Goal: Information Seeking & Learning: Learn about a topic

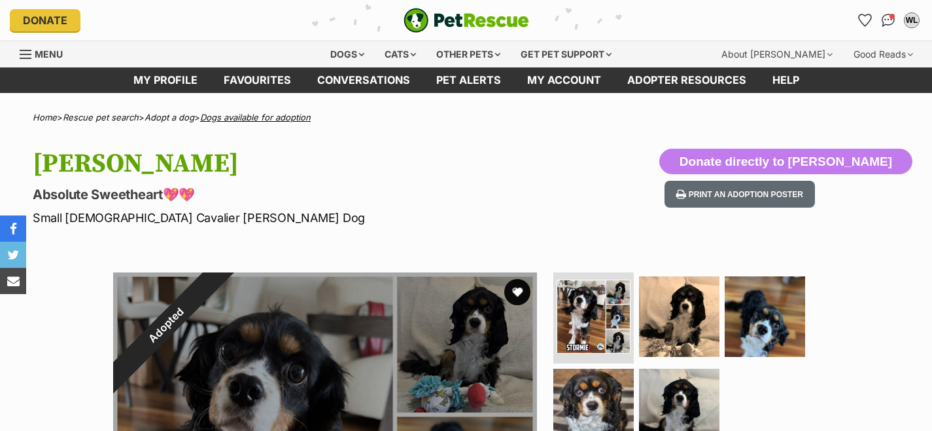
click at [249, 120] on link "Dogs available for adoption" at bounding box center [255, 117] width 111 height 10
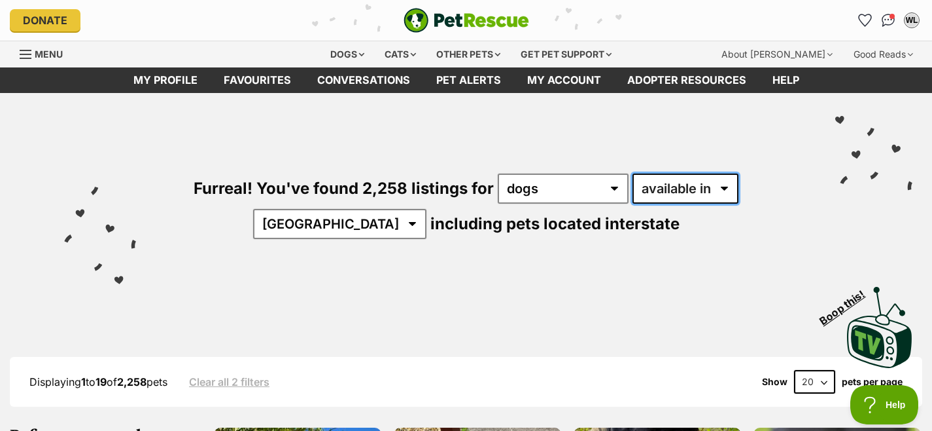
click at [688, 190] on select "available in located in" at bounding box center [686, 188] width 106 height 30
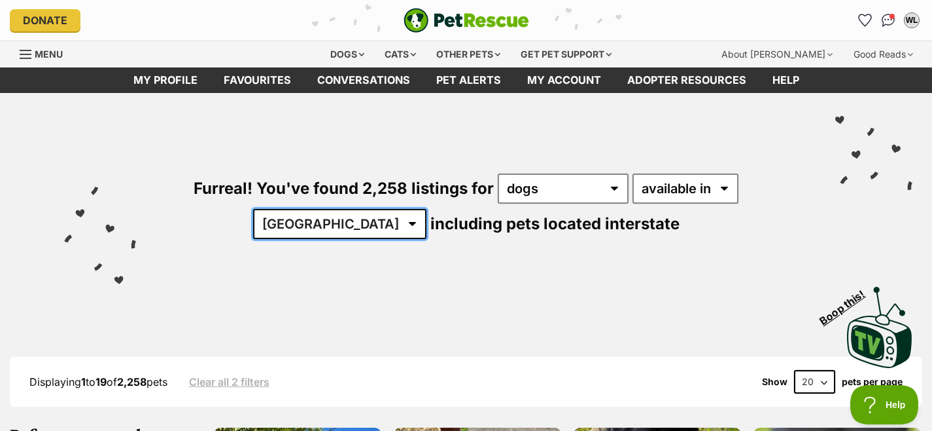
click at [348, 222] on select "Australia ACT NSW NT QLD SA TAS VIC WA" at bounding box center [339, 224] width 173 height 30
select select "VIC"
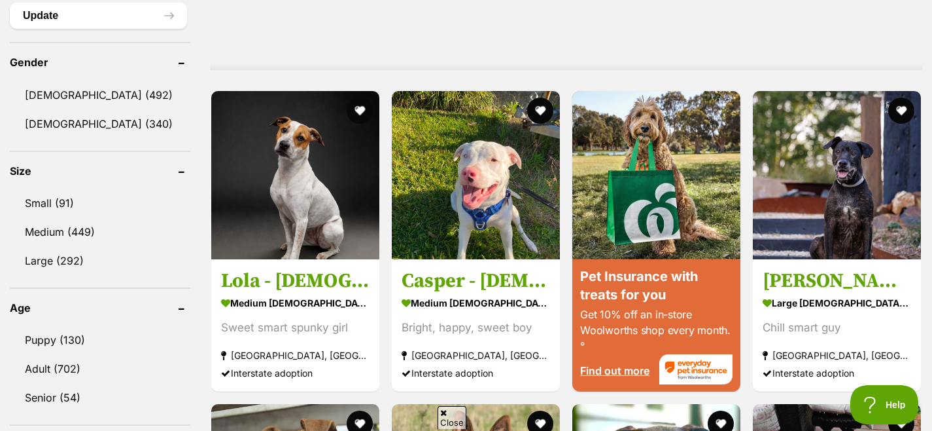
scroll to position [1090, 0]
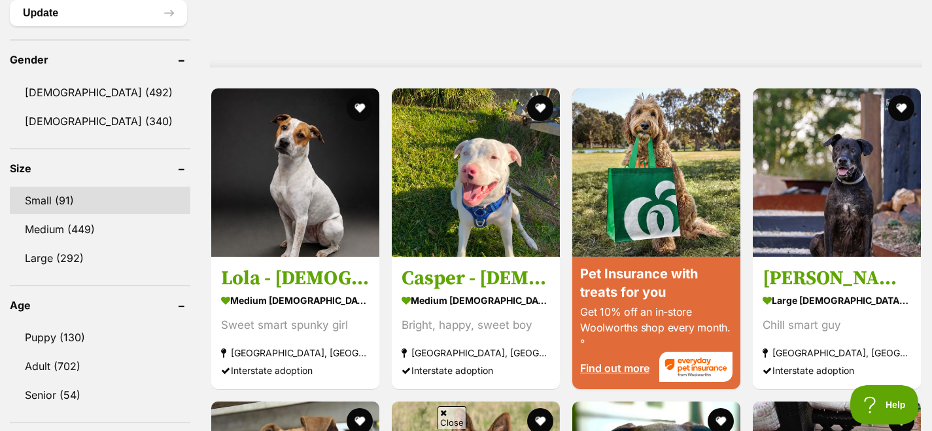
click at [62, 199] on link "Small (91)" at bounding box center [100, 199] width 181 height 27
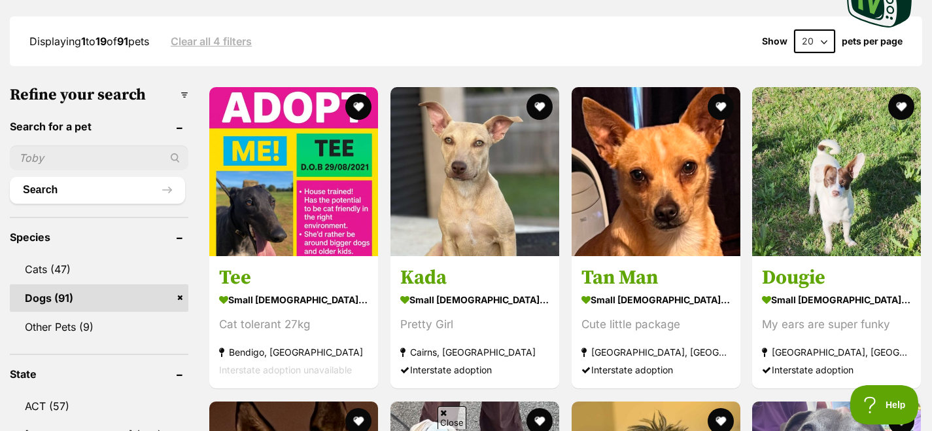
scroll to position [370, 0]
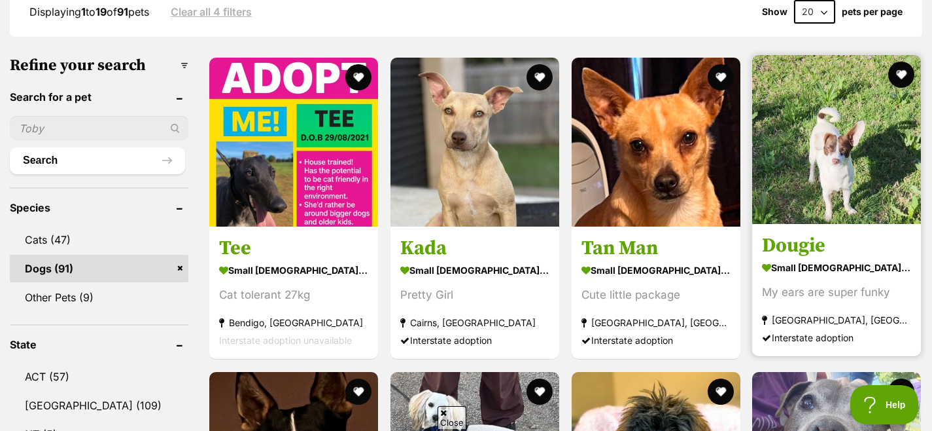
click at [790, 247] on h3 "Dougie" at bounding box center [836, 246] width 149 height 25
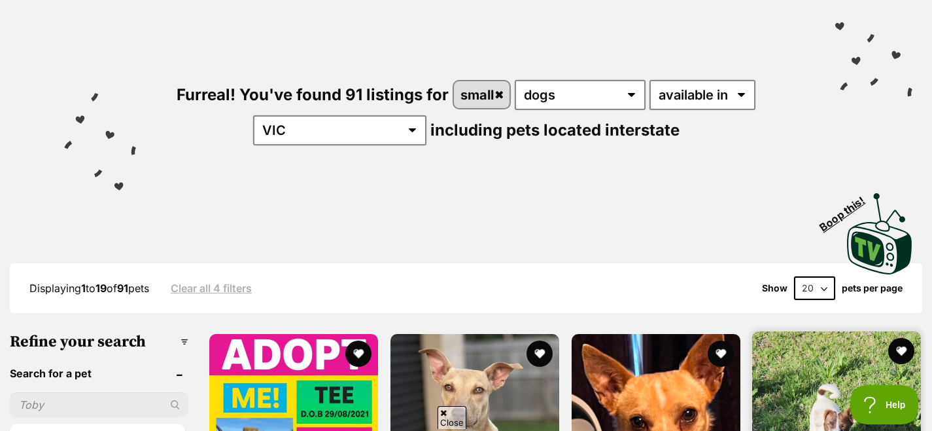
scroll to position [92, 0]
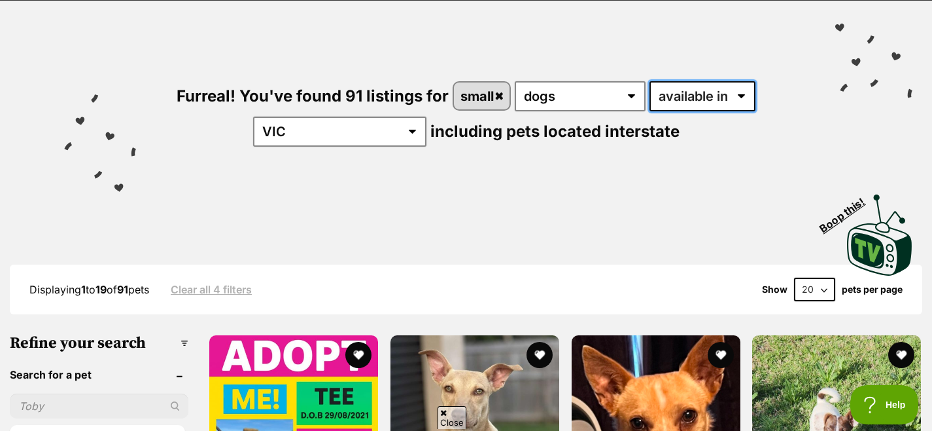
click at [735, 95] on select "available in located in" at bounding box center [703, 96] width 106 height 30
select select "disabled"
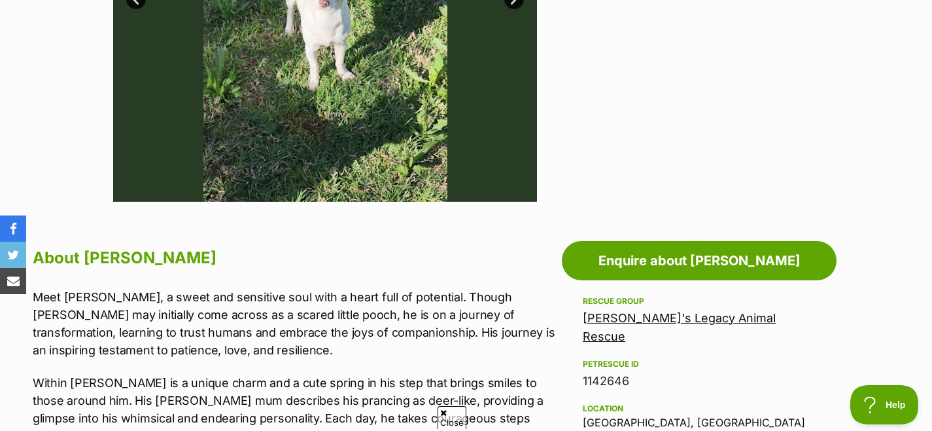
scroll to position [612, 0]
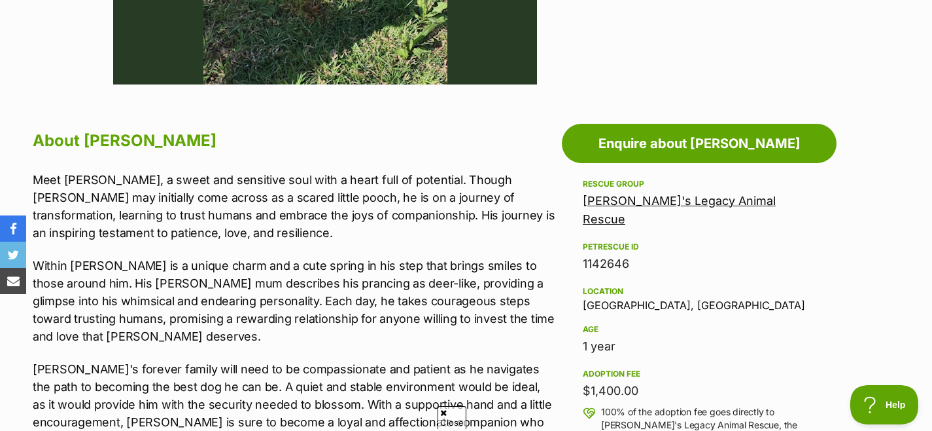
click at [393, 206] on p "Meet Dougie, a sweet and sensitive soul with a heart full of potential. Though …" at bounding box center [294, 206] width 523 height 71
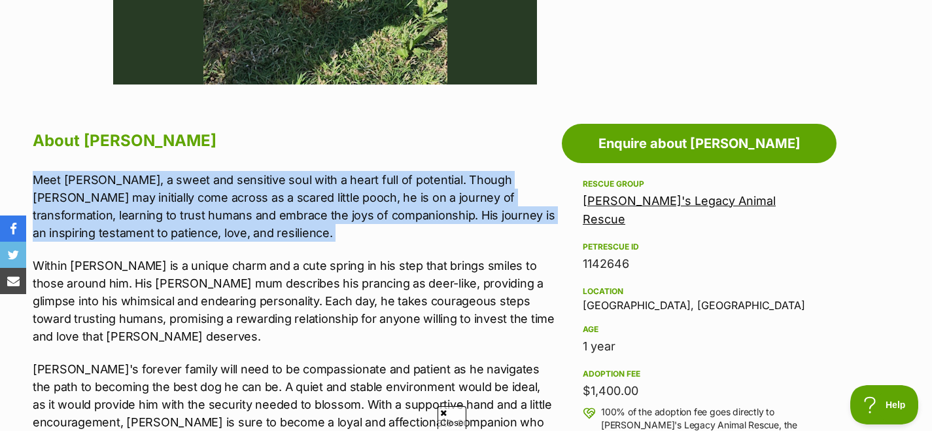
click at [393, 206] on p "Meet Dougie, a sweet and sensitive soul with a heart full of potential. Though …" at bounding box center [294, 206] width 523 height 71
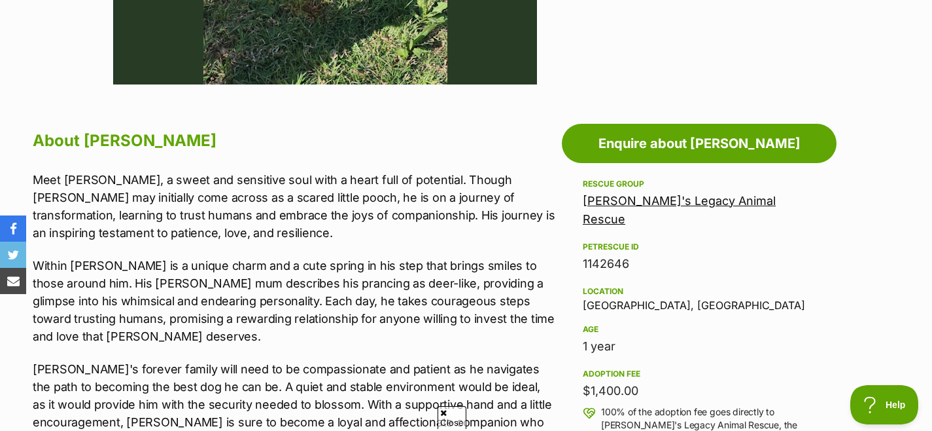
click at [347, 279] on p "Within Dougie is a unique charm and a cute spring in his step that brings smile…" at bounding box center [294, 301] width 523 height 88
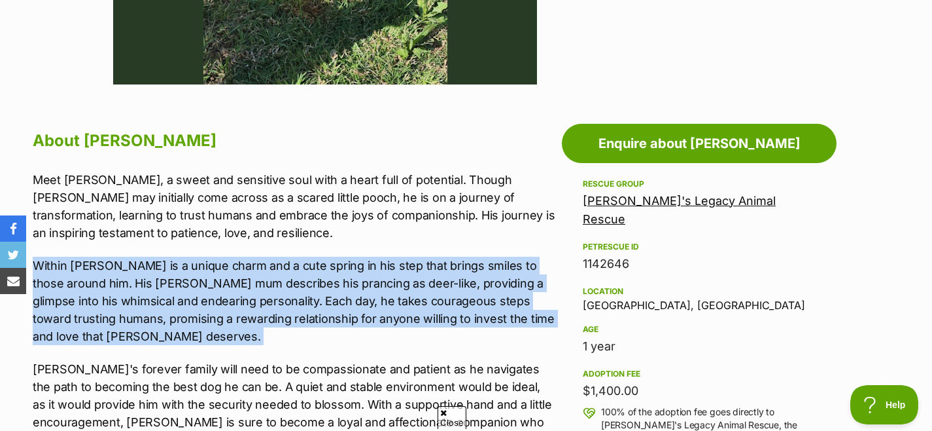
click at [347, 279] on p "Within Dougie is a unique charm and a cute spring in his step that brings smile…" at bounding box center [294, 301] width 523 height 88
click at [348, 276] on p "Within Dougie is a unique charm and a cute spring in his step that brings smile…" at bounding box center [294, 301] width 523 height 88
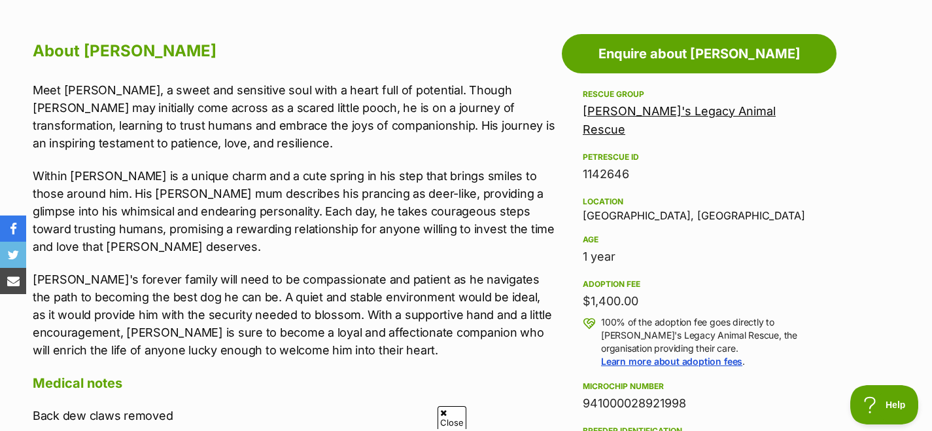
scroll to position [710, 0]
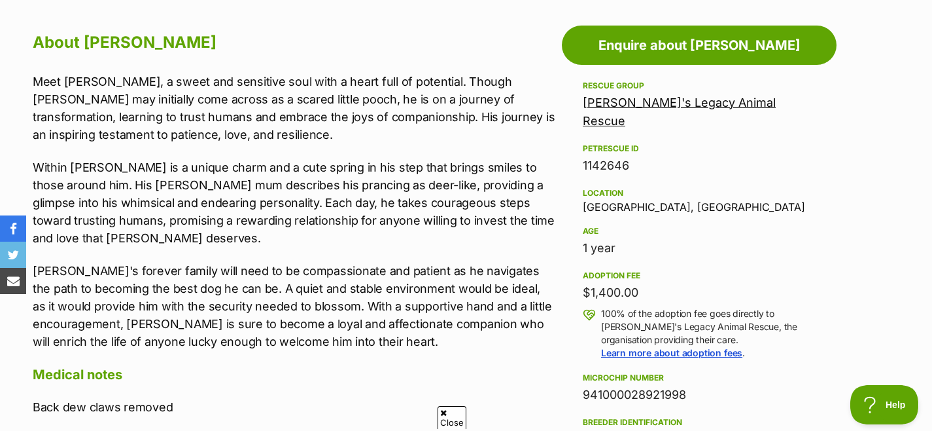
click at [350, 275] on p "Dougie's forever family will need to be compassionate and patient as he navigat…" at bounding box center [294, 306] width 523 height 88
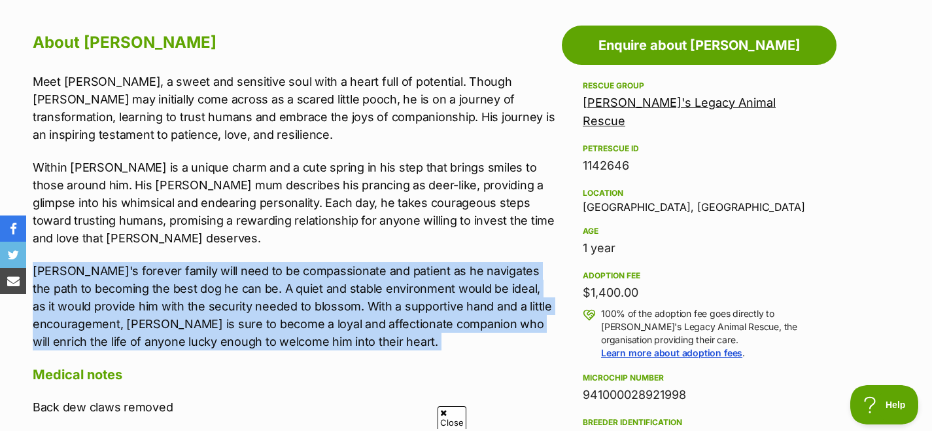
click at [350, 275] on p "Dougie's forever family will need to be compassionate and patient as he navigat…" at bounding box center [294, 306] width 523 height 88
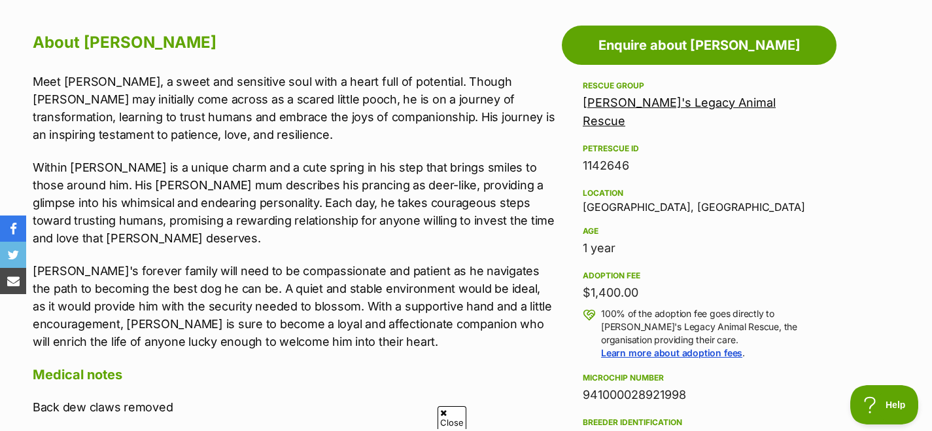
click at [351, 275] on p "Dougie's forever family will need to be compassionate and patient as he navigat…" at bounding box center [294, 306] width 523 height 88
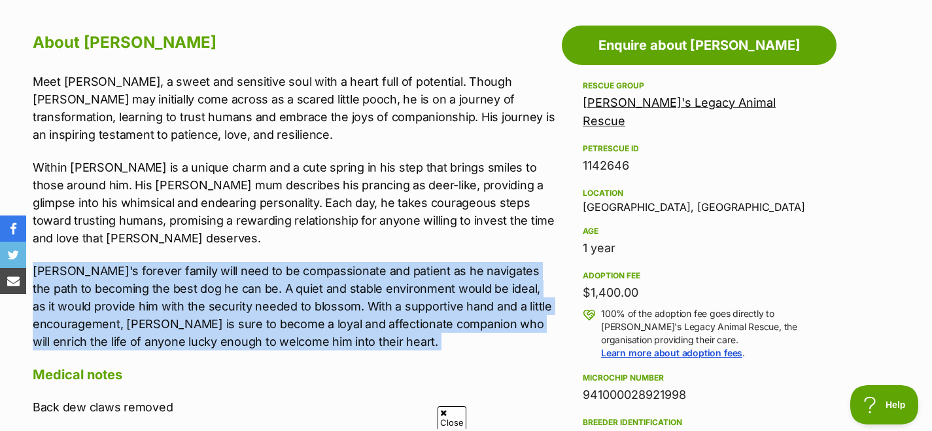
click at [351, 275] on p "Dougie's forever family will need to be compassionate and patient as he navigat…" at bounding box center [294, 306] width 523 height 88
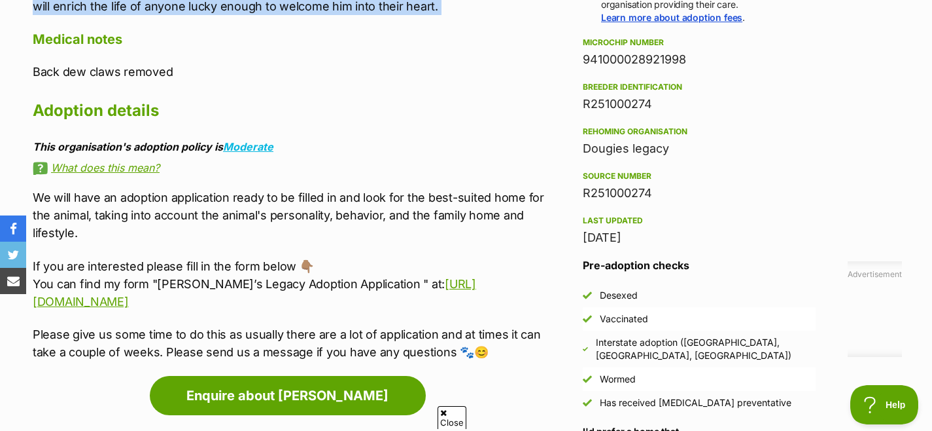
scroll to position [1044, 0]
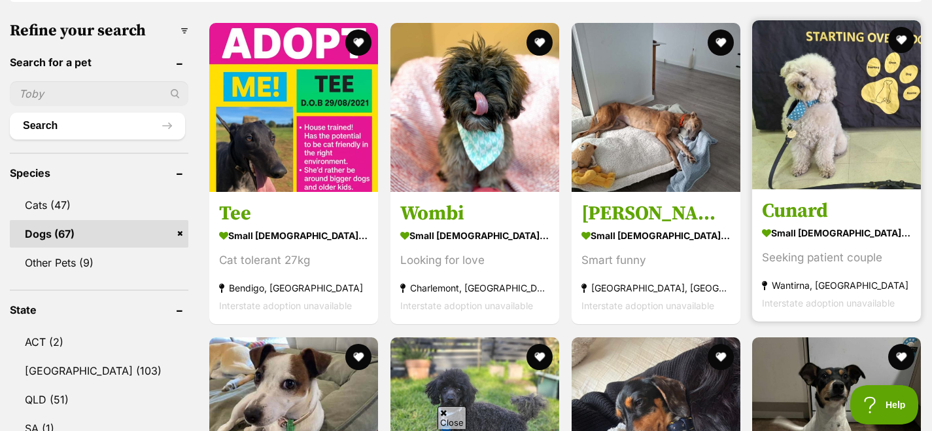
scroll to position [399, 0]
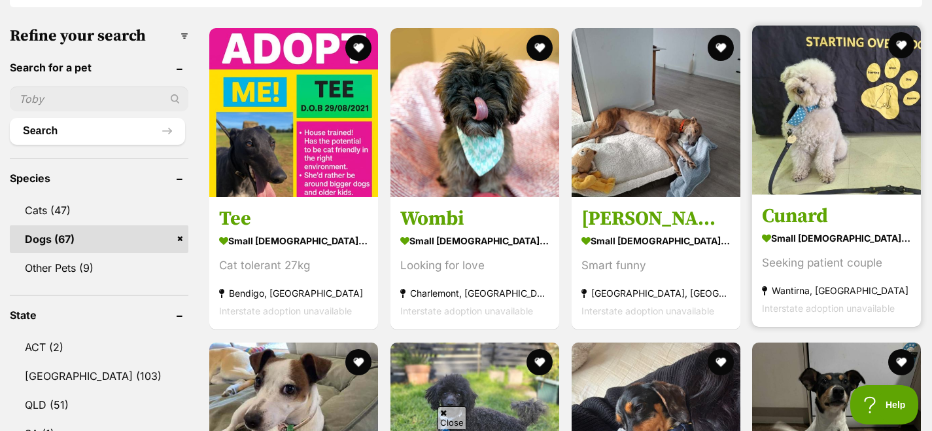
click at [802, 219] on h3 "Cunard" at bounding box center [836, 216] width 149 height 25
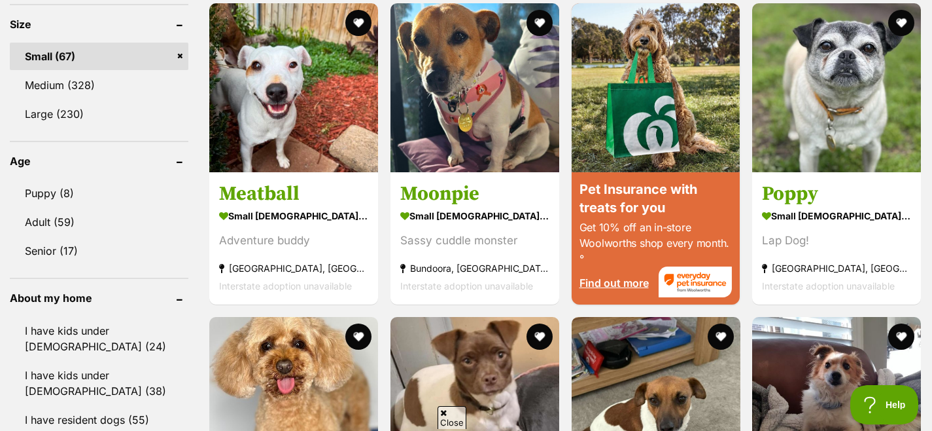
scroll to position [1459, 0]
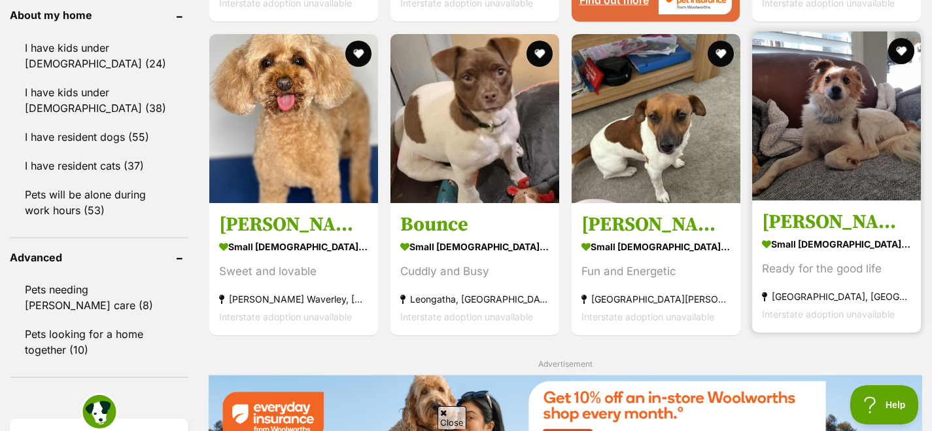
click at [862, 221] on h3 "Basil Silvanus" at bounding box center [836, 221] width 149 height 25
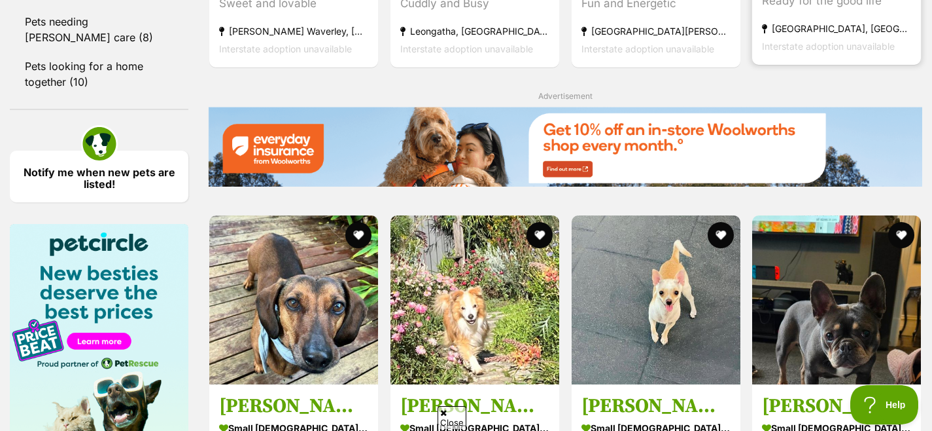
scroll to position [1910, 0]
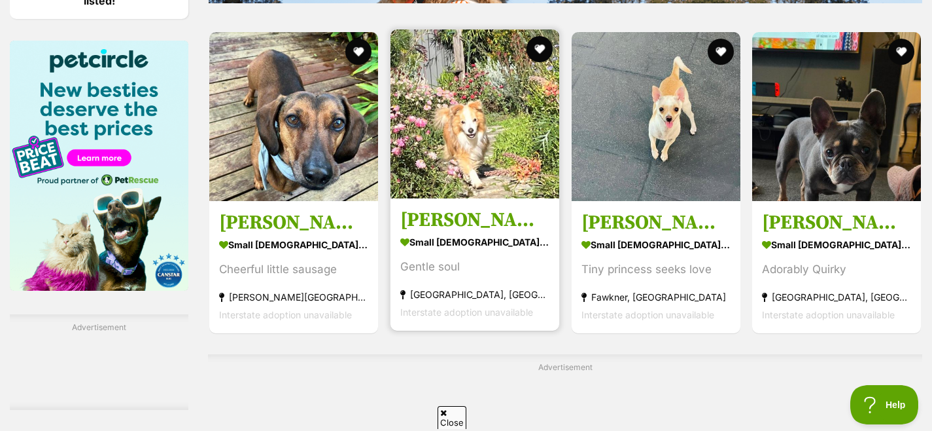
click at [520, 217] on h3 "Max Quinnell" at bounding box center [474, 219] width 149 height 25
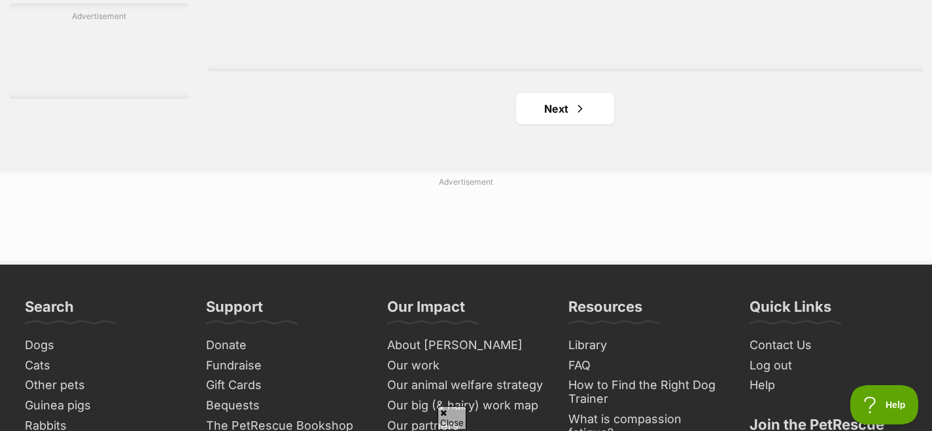
scroll to position [2298, 0]
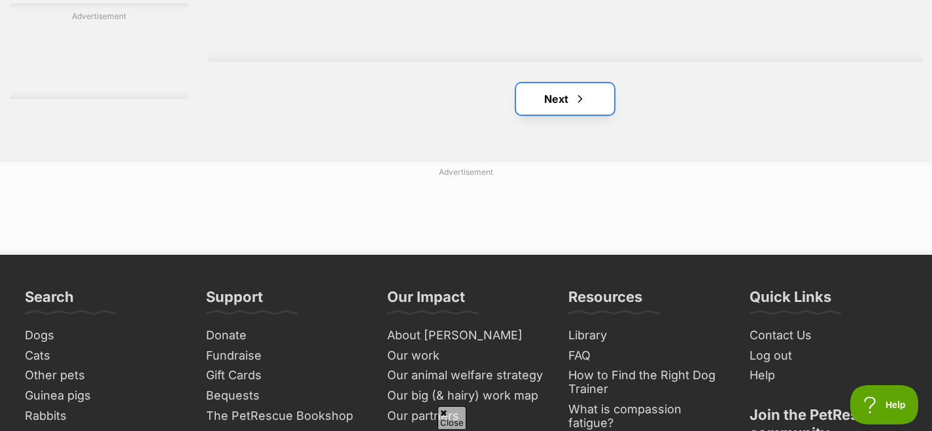
click at [567, 103] on link "Next" at bounding box center [565, 98] width 98 height 31
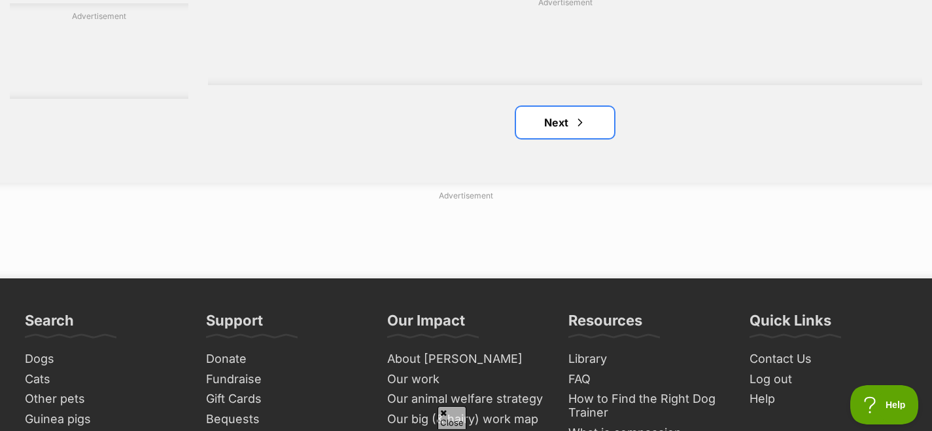
scroll to position [2241, 0]
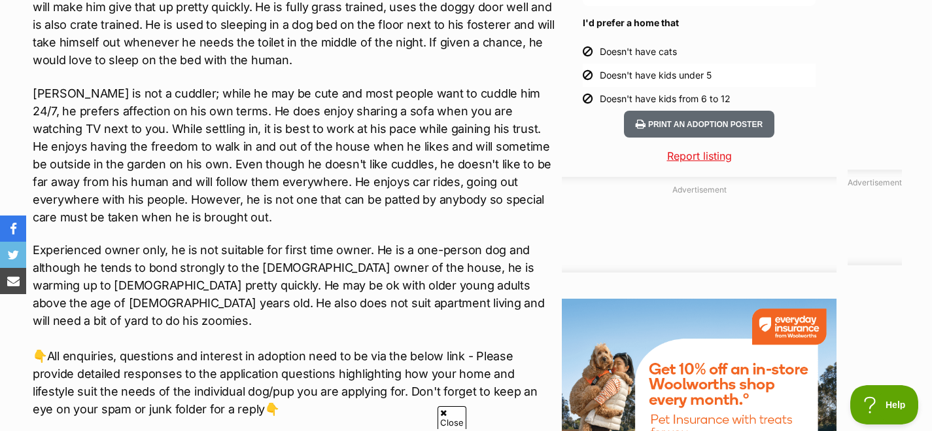
scroll to position [1311, 0]
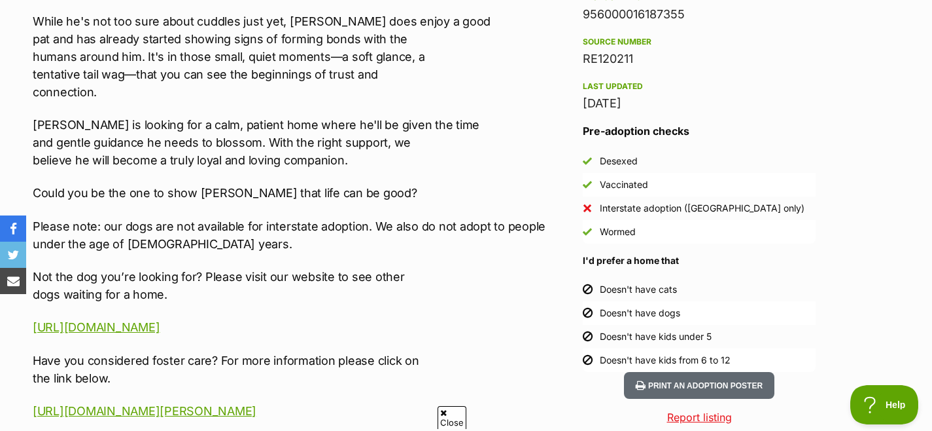
scroll to position [1062, 0]
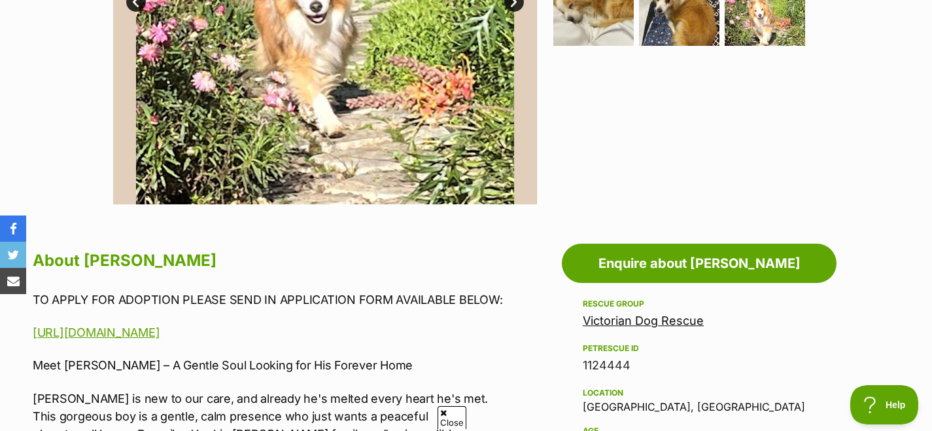
scroll to position [627, 0]
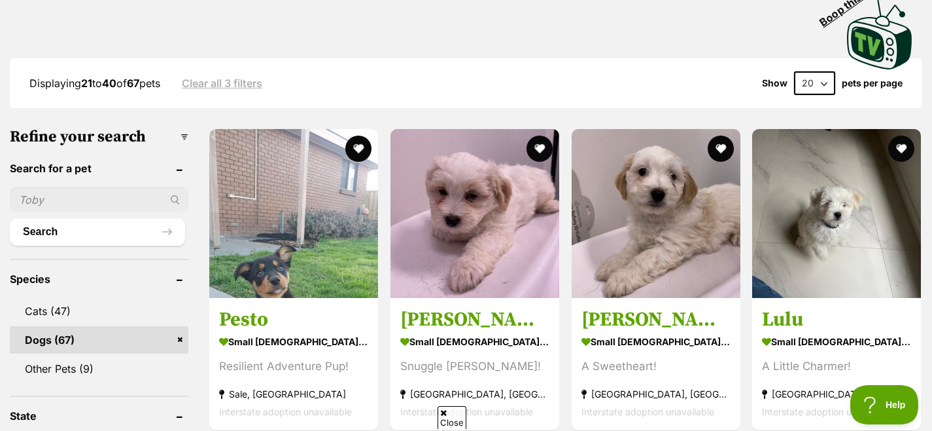
scroll to position [369, 0]
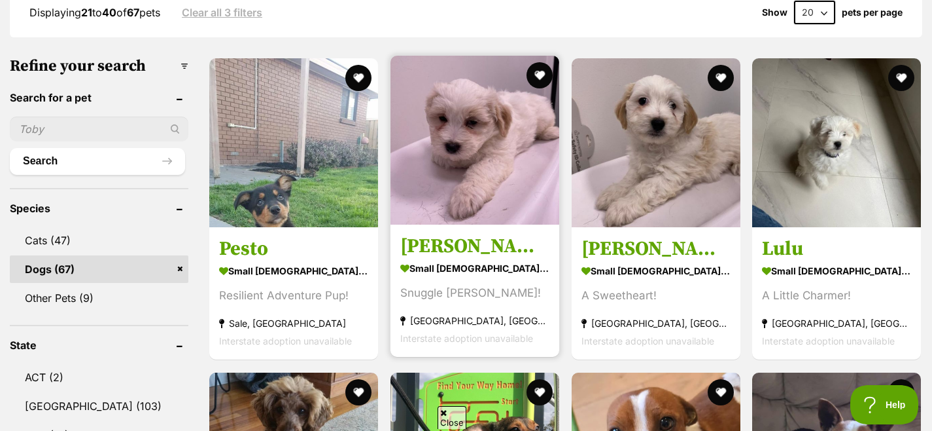
click at [446, 255] on h3 "[PERSON_NAME]" at bounding box center [474, 246] width 149 height 25
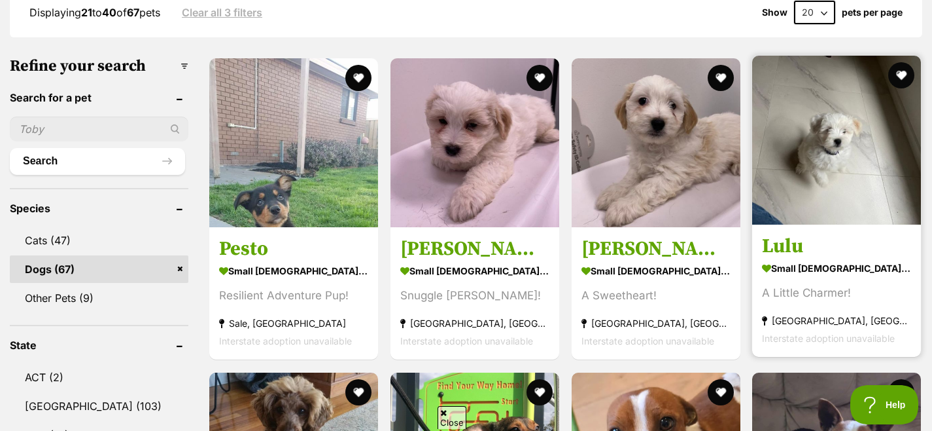
click at [826, 249] on h3 "Lulu" at bounding box center [836, 246] width 149 height 25
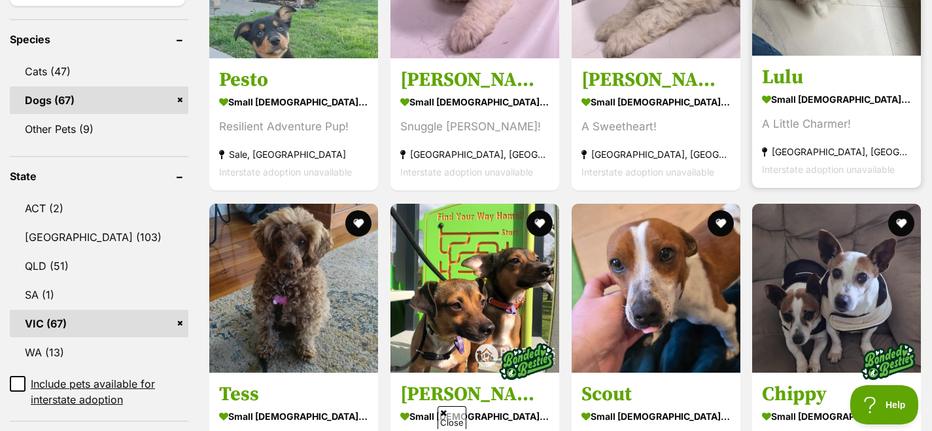
scroll to position [537, 0]
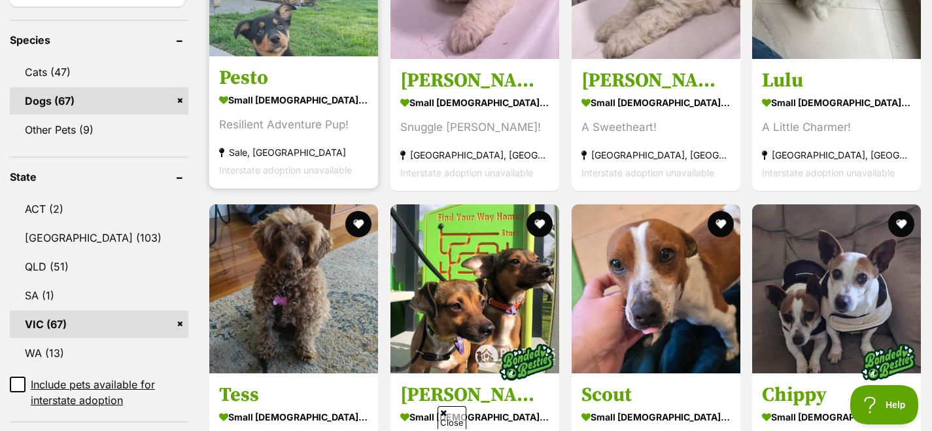
click at [270, 75] on h3 "Pesto" at bounding box center [293, 78] width 149 height 25
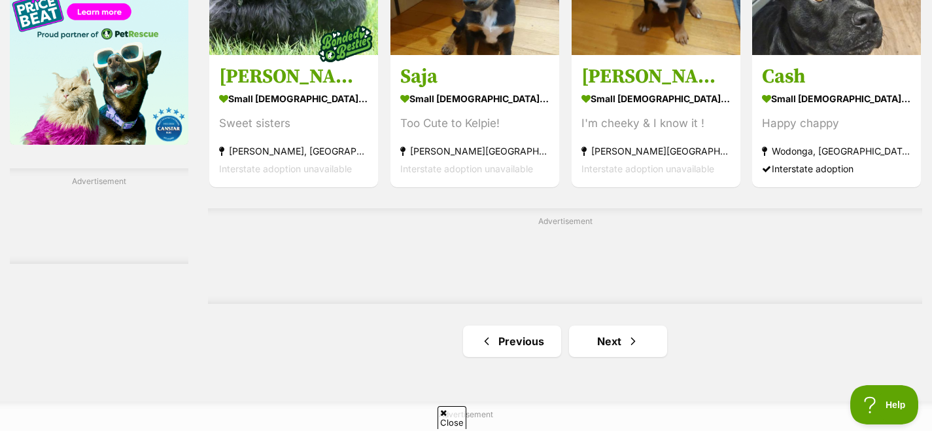
scroll to position [2061, 0]
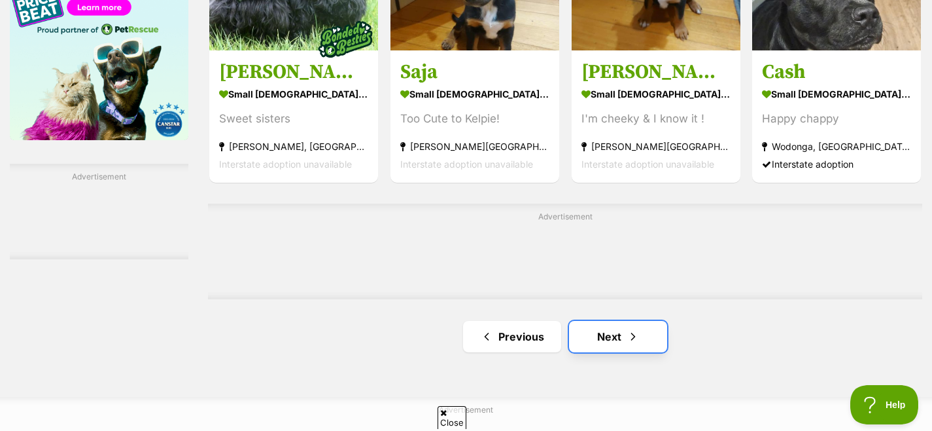
click at [603, 345] on link "Next" at bounding box center [618, 336] width 98 height 31
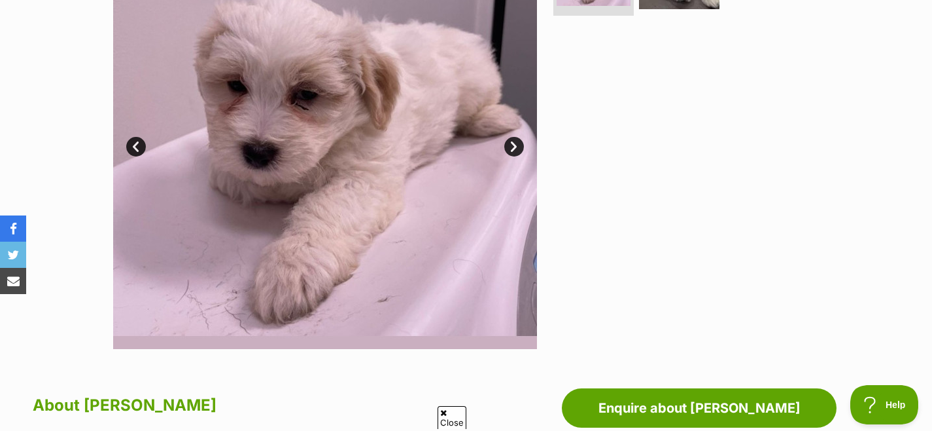
scroll to position [323, 0]
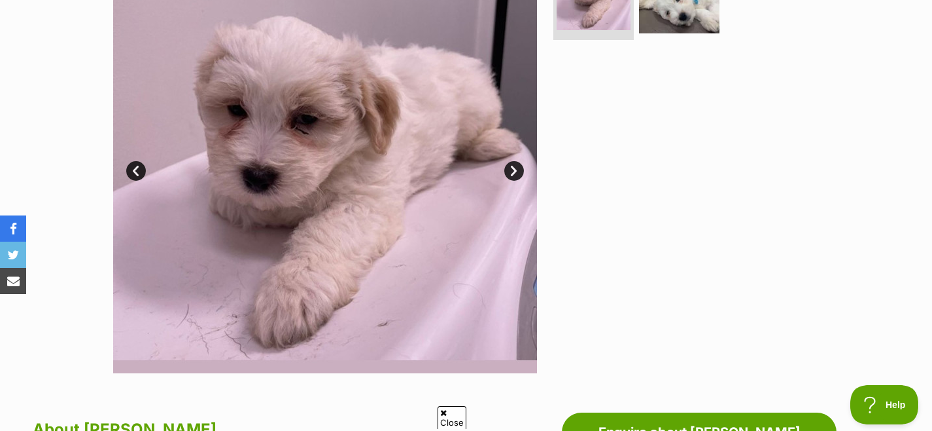
click at [516, 170] on link "Next" at bounding box center [515, 171] width 20 height 20
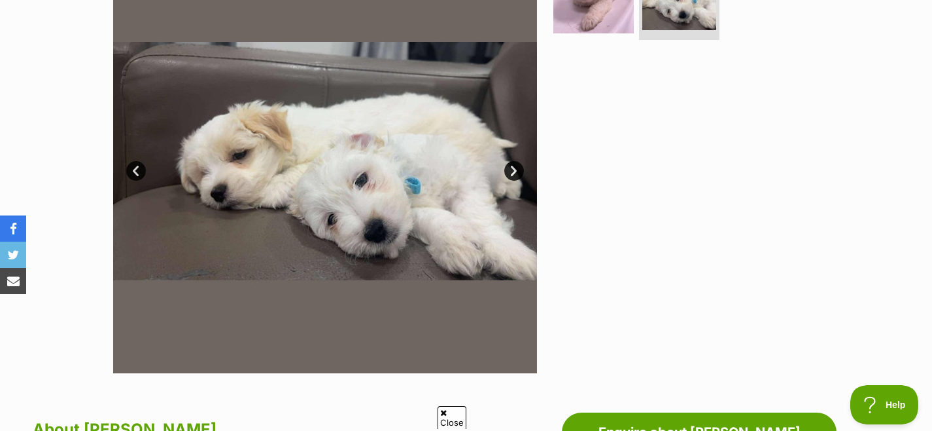
click at [514, 170] on link "Next" at bounding box center [515, 171] width 20 height 20
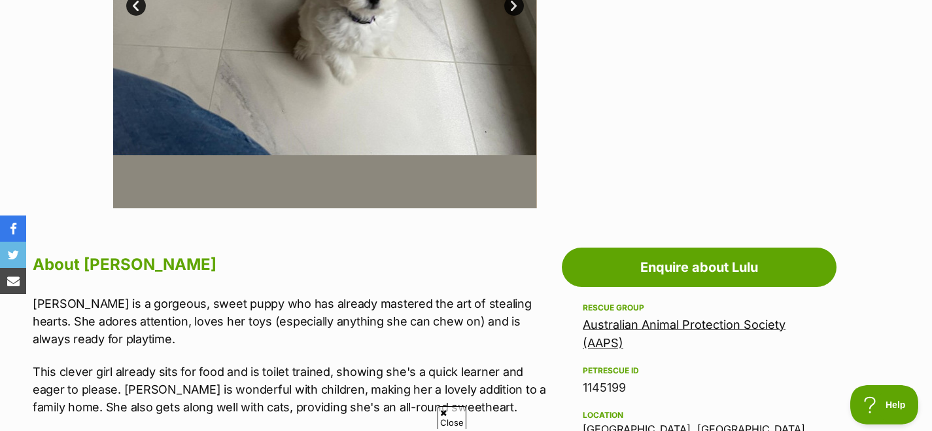
scroll to position [629, 0]
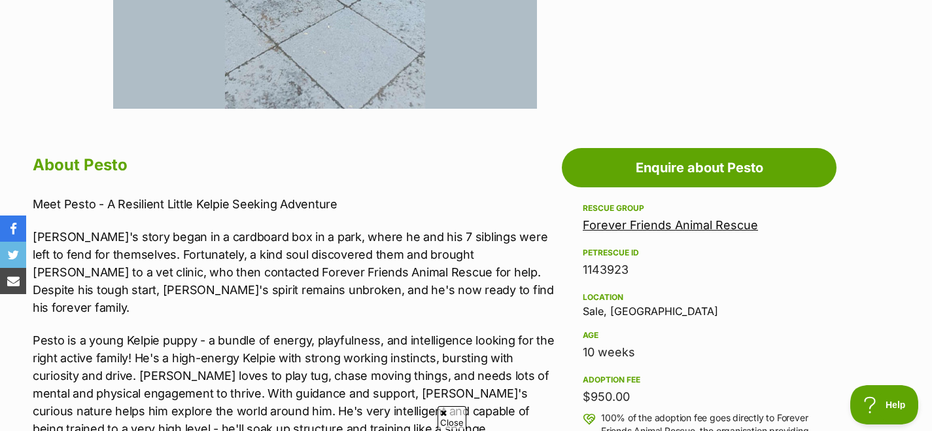
scroll to position [649, 0]
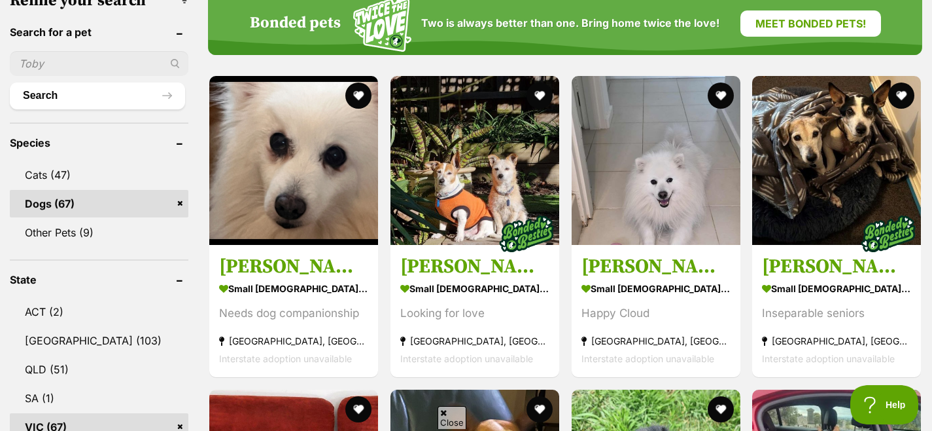
scroll to position [474, 0]
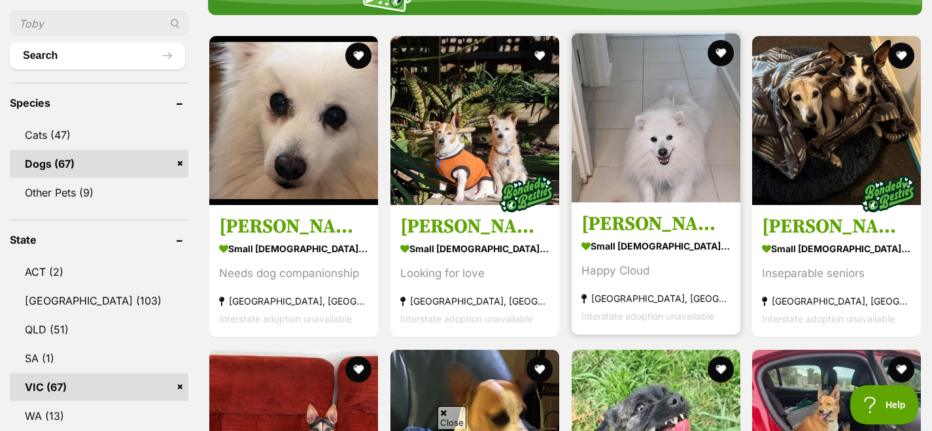
click at [652, 213] on link "Louis small male Dog Happy Cloud Caulfield North, VIC Interstate adoption unava…" at bounding box center [656, 268] width 169 height 133
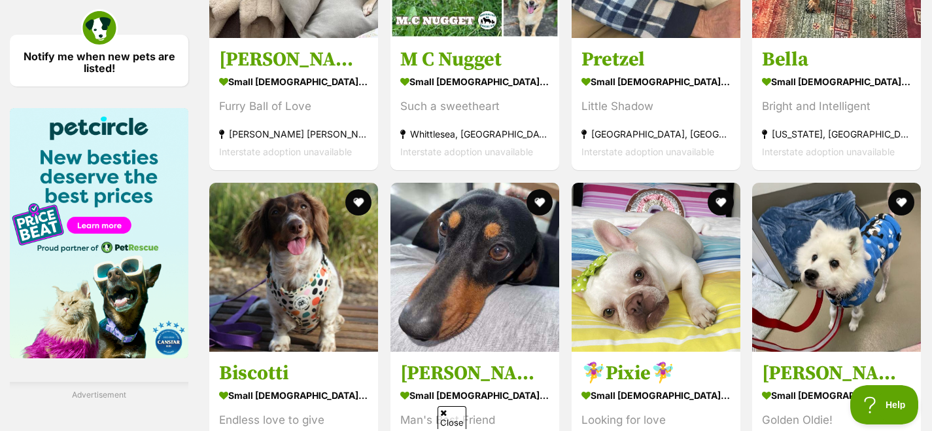
scroll to position [1915, 0]
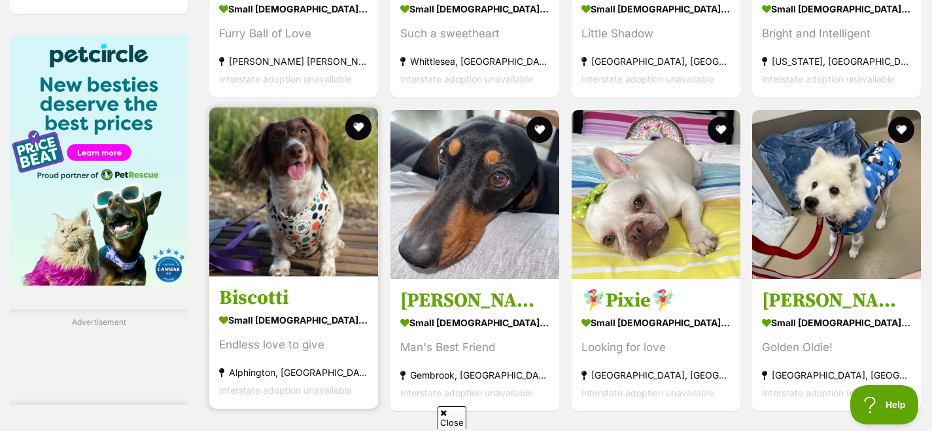
click at [283, 204] on img at bounding box center [293, 191] width 169 height 169
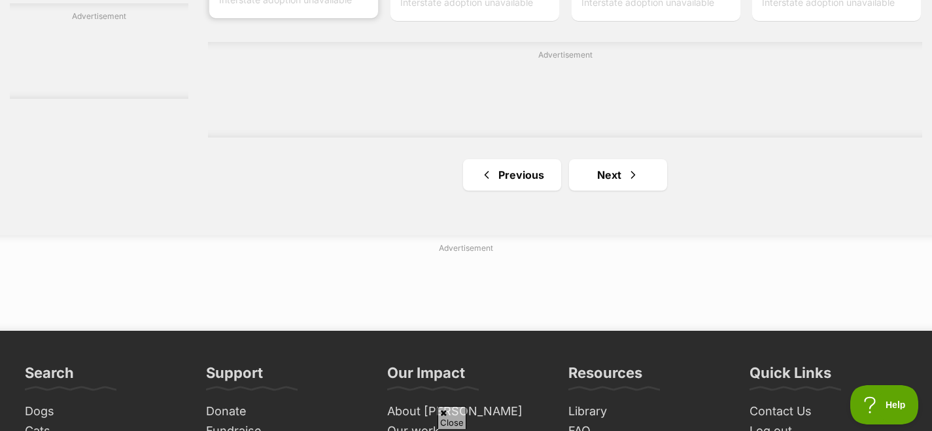
scroll to position [2377, 0]
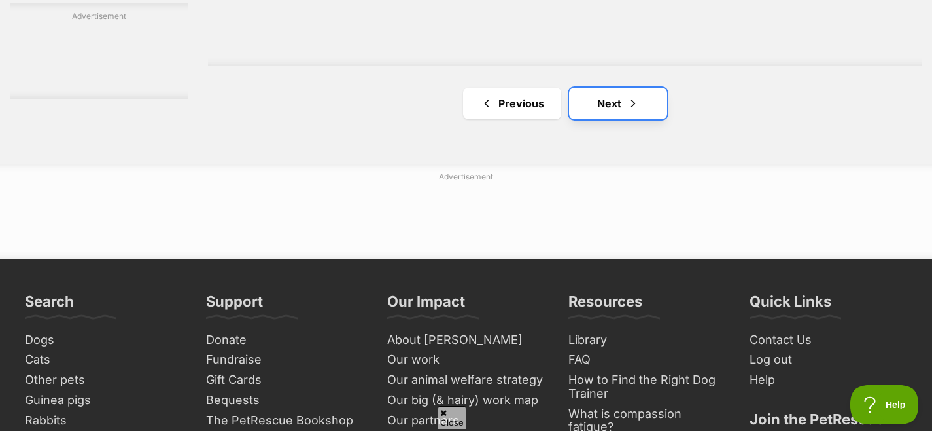
click at [623, 109] on link "Next" at bounding box center [618, 103] width 98 height 31
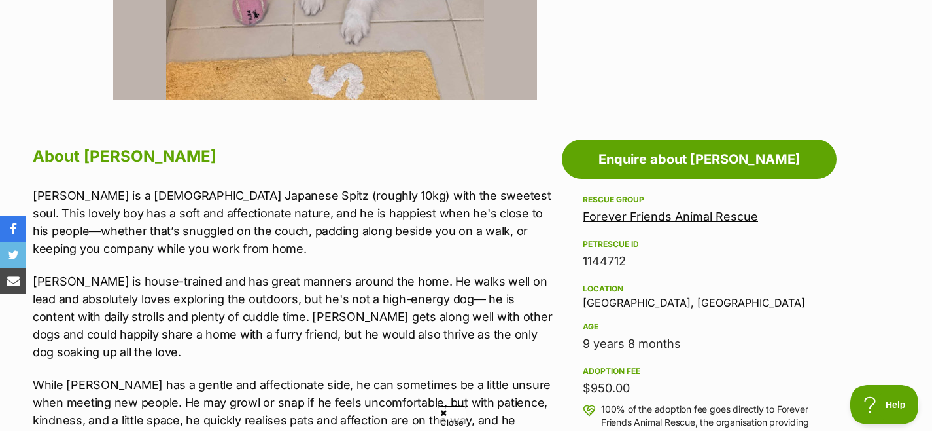
scroll to position [605, 0]
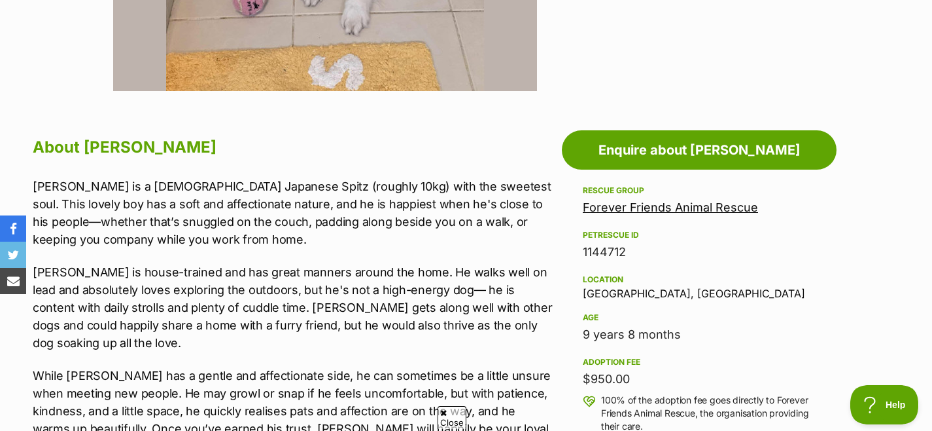
click at [325, 312] on p "[PERSON_NAME] is house-trained and has great manners around the home. He walks …" at bounding box center [294, 307] width 523 height 88
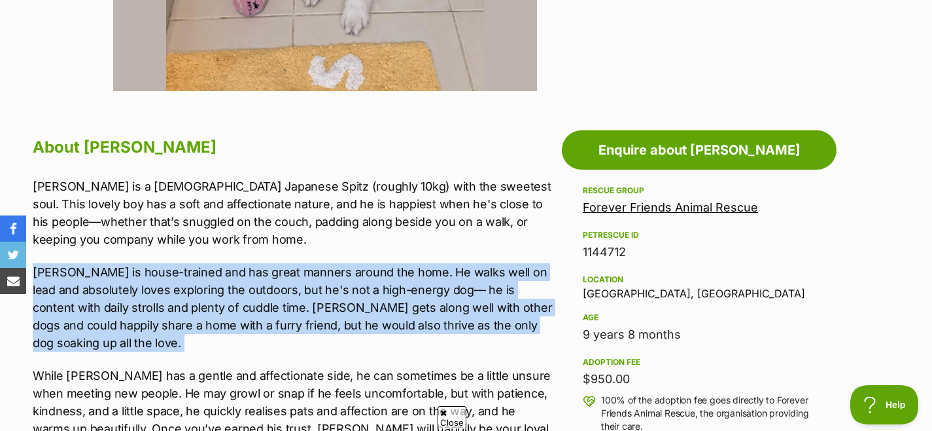
click at [325, 312] on p "[PERSON_NAME] is house-trained and has great manners around the home. He walks …" at bounding box center [294, 307] width 523 height 88
click at [326, 317] on p "[PERSON_NAME] is house-trained and has great manners around the home. He walks …" at bounding box center [294, 307] width 523 height 88
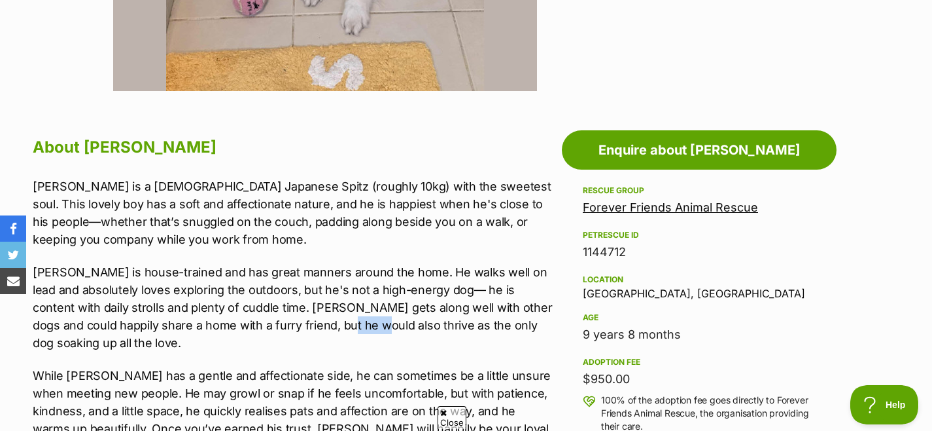
click at [326, 317] on p "[PERSON_NAME] is house-trained and has great manners around the home. He walks …" at bounding box center [294, 307] width 523 height 88
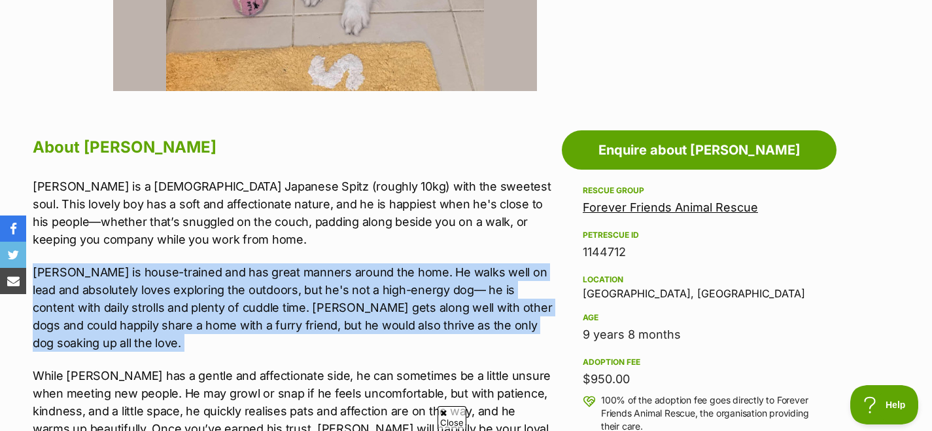
click at [326, 317] on p "[PERSON_NAME] is house-trained and has great manners around the home. He walks …" at bounding box center [294, 307] width 523 height 88
click at [326, 317] on p "Louis is house-trained and has great manners around the home. He walks well on …" at bounding box center [294, 307] width 523 height 88
click at [306, 319] on p "Louis is house-trained and has great manners around the home. He walks well on …" at bounding box center [294, 307] width 523 height 88
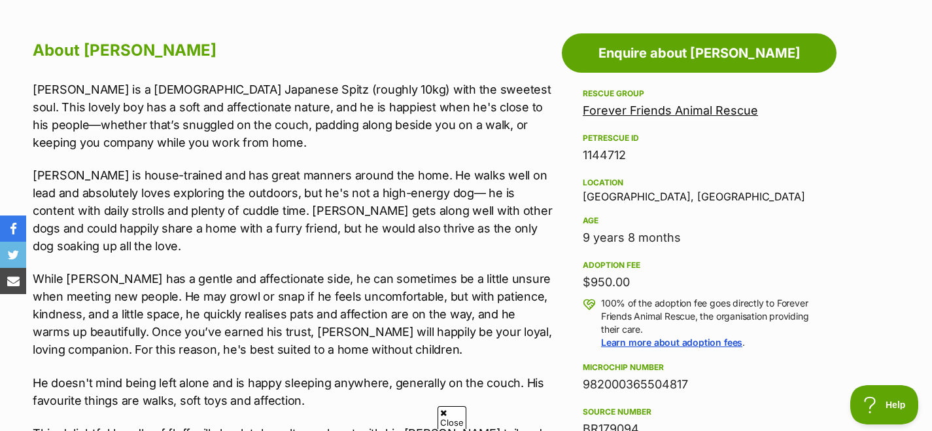
scroll to position [715, 0]
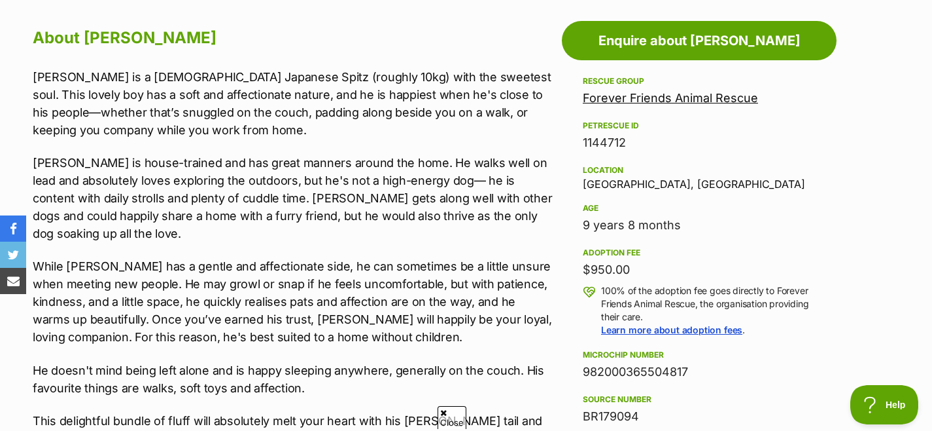
click at [306, 319] on p "While Louis has a gentle and affectionate side, he can sometimes be a little un…" at bounding box center [294, 301] width 523 height 88
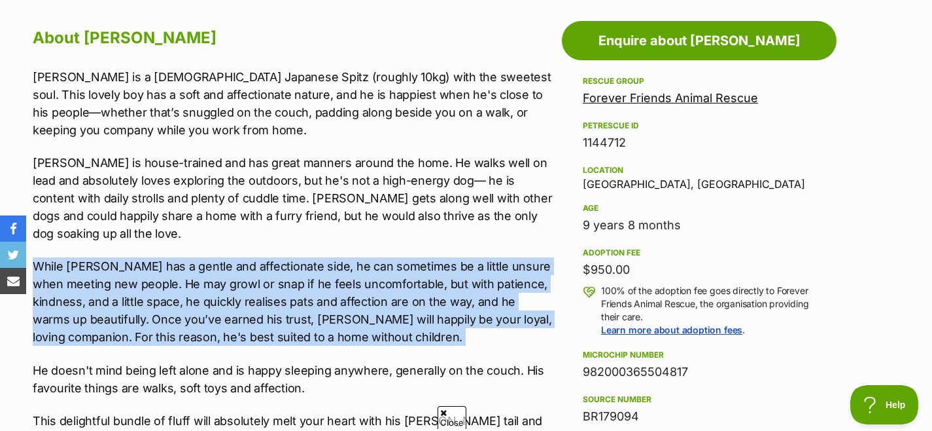
click at [306, 319] on p "While Louis has a gentle and affectionate side, he can sometimes be a little un…" at bounding box center [294, 301] width 523 height 88
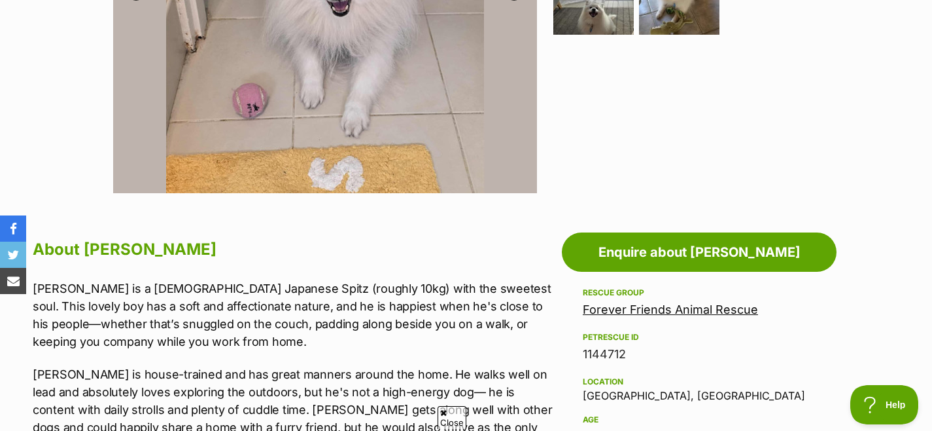
scroll to position [616, 0]
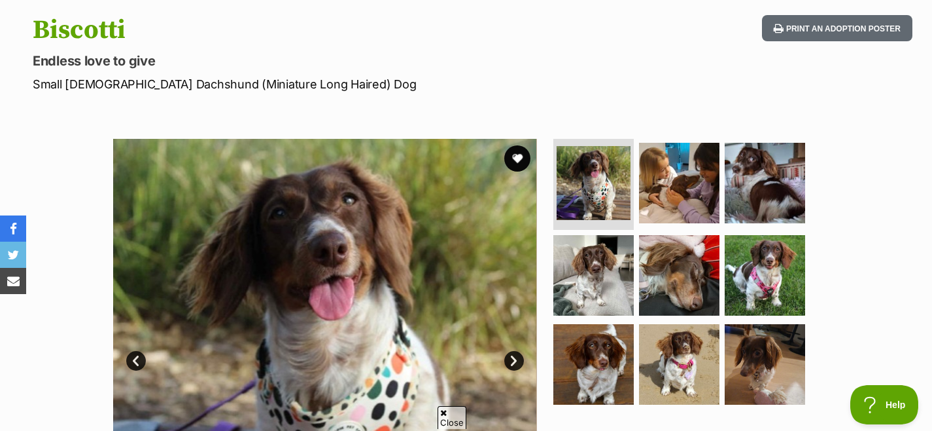
scroll to position [137, 0]
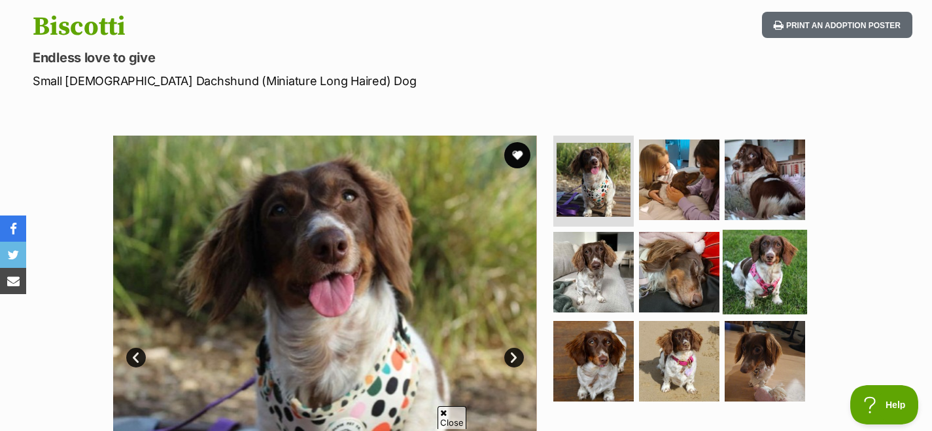
click at [762, 275] on img at bounding box center [765, 272] width 84 height 84
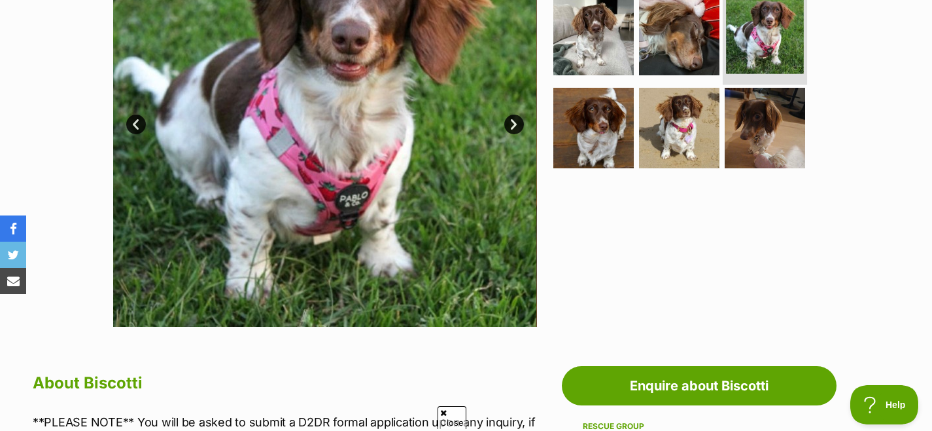
scroll to position [610, 0]
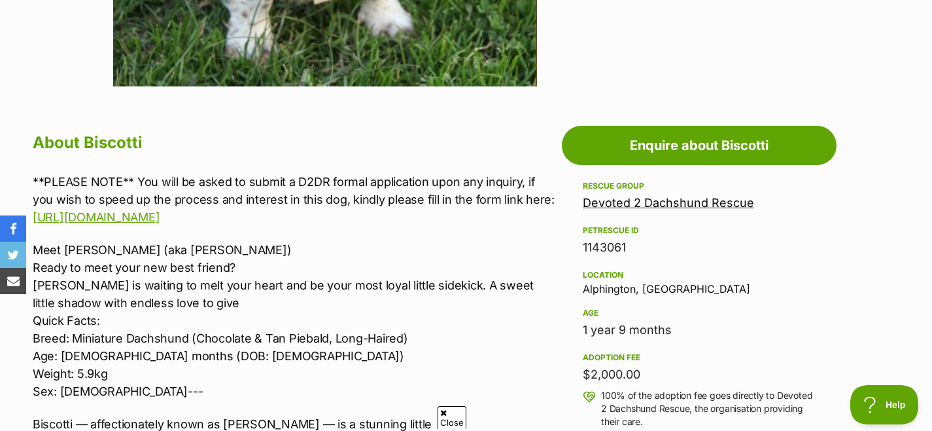
click at [433, 195] on p "**PLEASE NOTE** You will be asked to submit a D2DR formal application upon any …" at bounding box center [294, 199] width 523 height 53
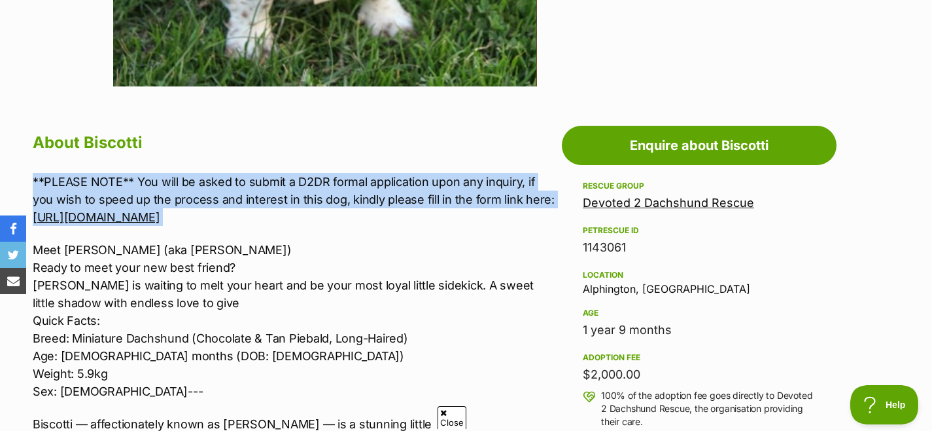
click at [433, 195] on p "**PLEASE NOTE** You will be asked to submit a D2DR formal application upon any …" at bounding box center [294, 199] width 523 height 53
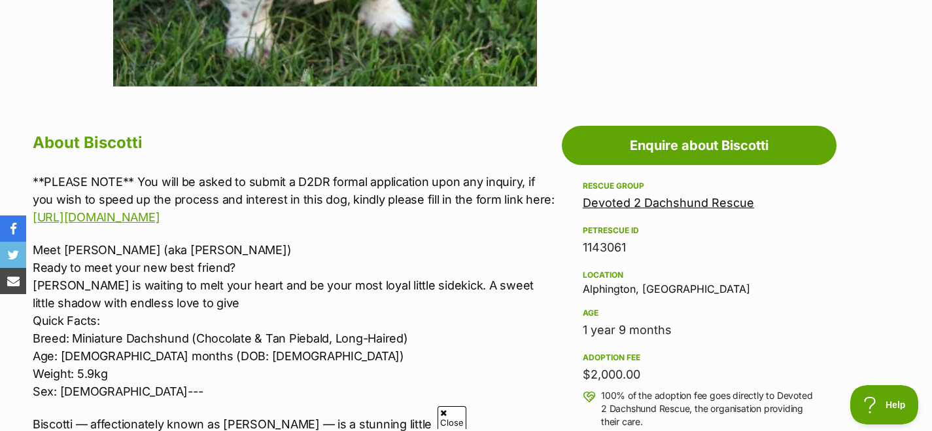
click at [337, 260] on p "Meet Miss Biscotti (aka Bizzie) Ready to meet your new best friend? Biscotti is…" at bounding box center [294, 320] width 523 height 159
click at [310, 306] on p "Meet Miss Biscotti (aka Bizzie) Ready to meet your new best friend? Biscotti is…" at bounding box center [294, 320] width 523 height 159
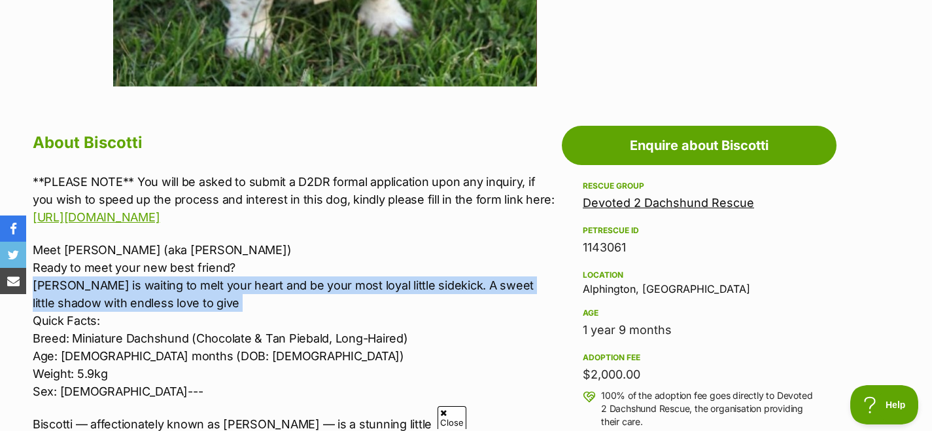
click at [310, 306] on p "Meet Miss Biscotti (aka Bizzie) Ready to meet your new best friend? Biscotti is…" at bounding box center [294, 320] width 523 height 159
click at [327, 299] on p "Meet Miss Biscotti (aka Bizzie) Ready to meet your new best friend? Biscotti is…" at bounding box center [294, 320] width 523 height 159
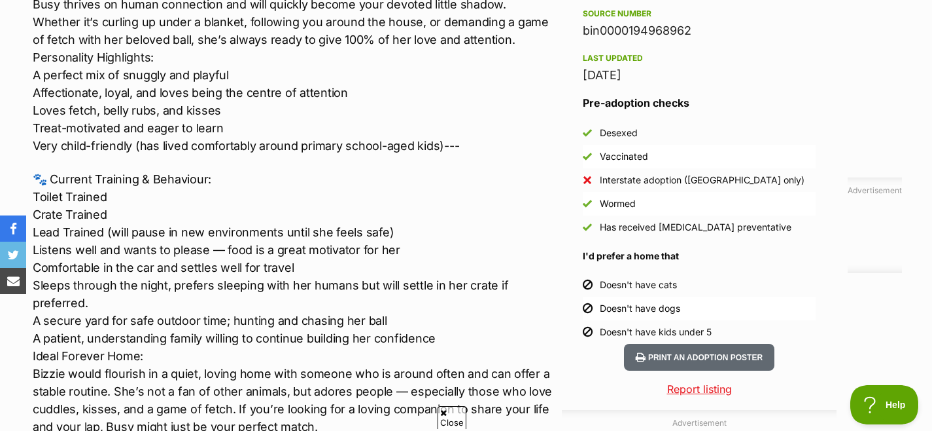
scroll to position [1101, 0]
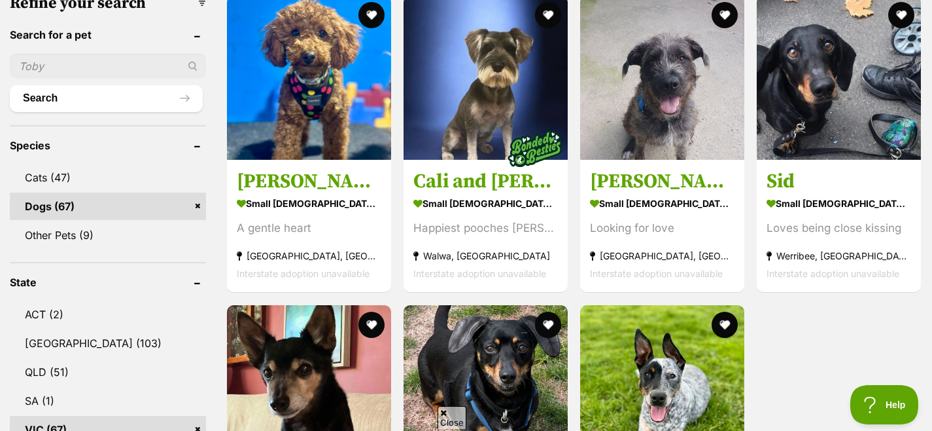
scroll to position [427, 0]
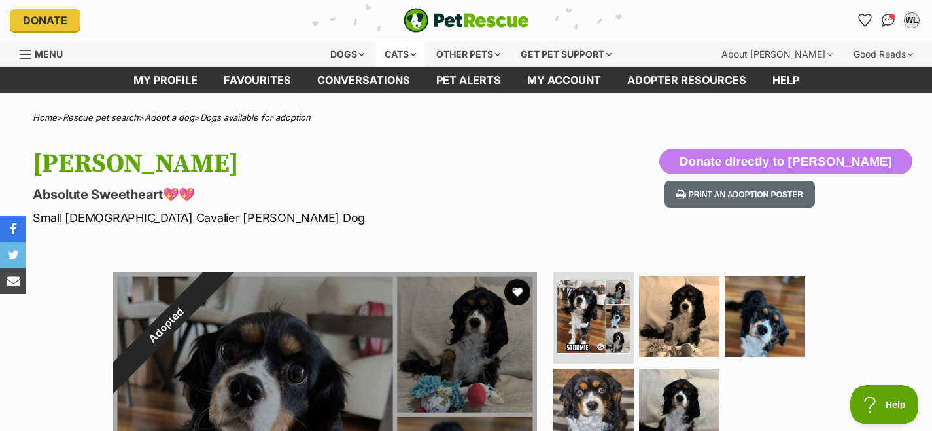
click at [391, 50] on div "Cats" at bounding box center [401, 54] width 50 height 26
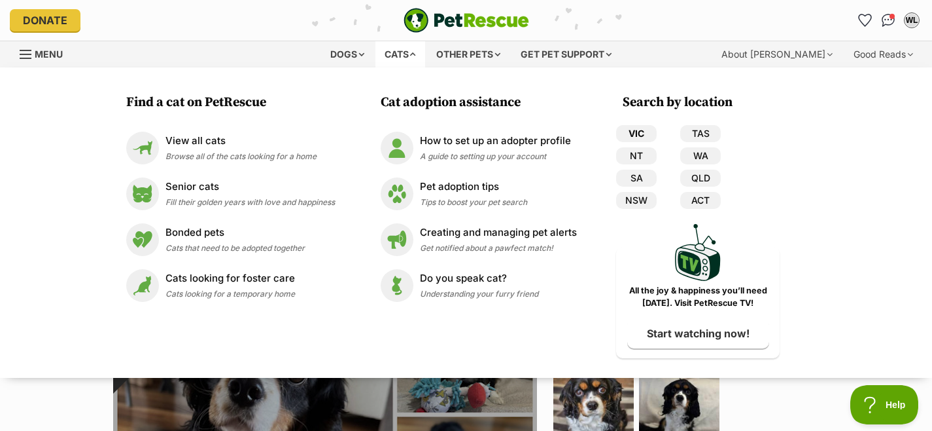
click at [639, 133] on link "VIC" at bounding box center [636, 133] width 41 height 17
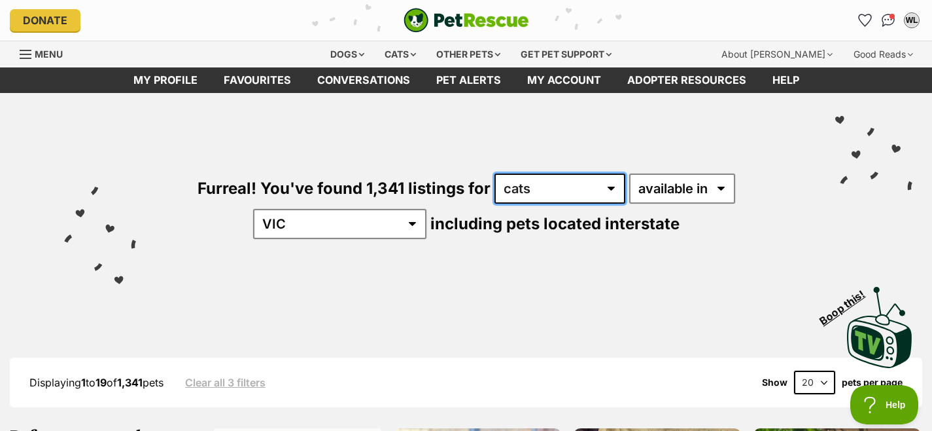
click at [558, 186] on select "any type of pet cats dogs other pets" at bounding box center [560, 188] width 131 height 30
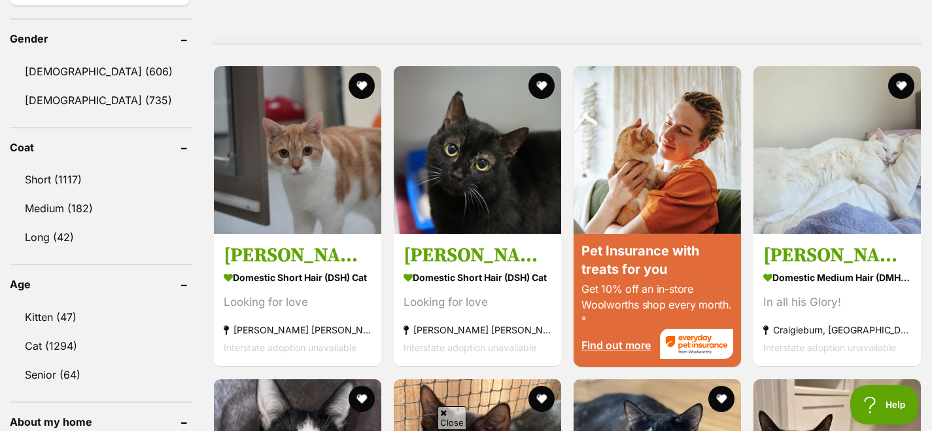
scroll to position [1112, 0]
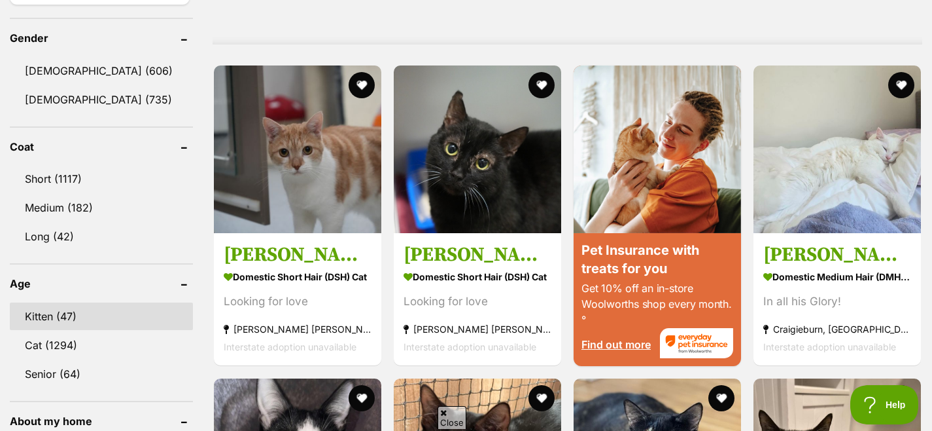
click at [46, 316] on link "Kitten (47)" at bounding box center [101, 315] width 183 height 27
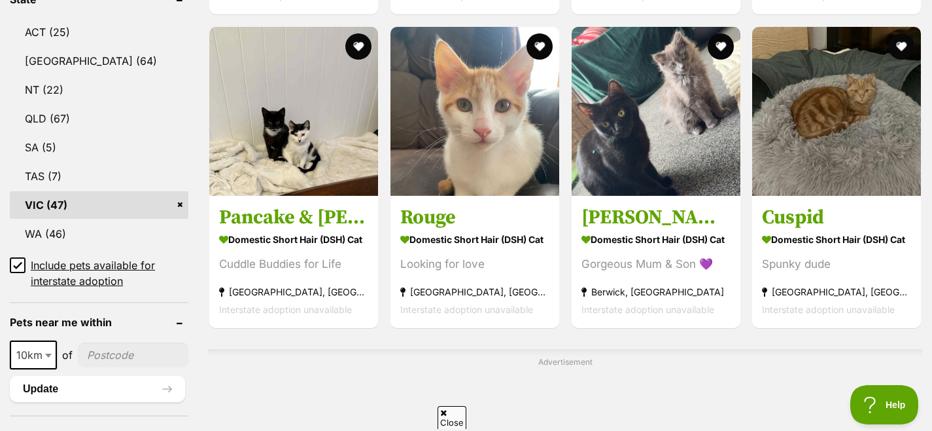
scroll to position [721, 0]
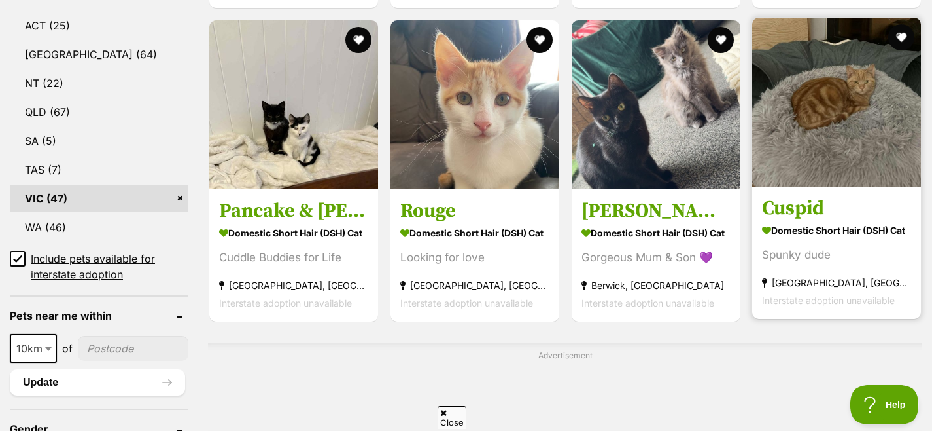
click at [812, 209] on h3 "Cuspid" at bounding box center [836, 208] width 149 height 25
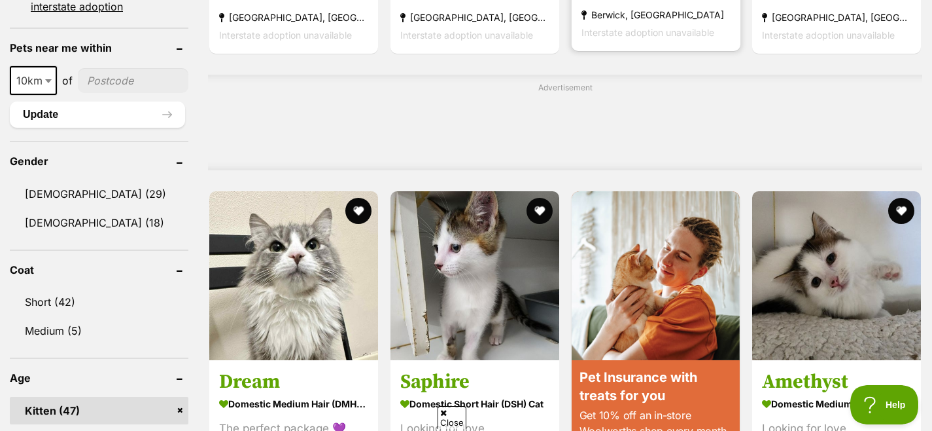
scroll to position [1076, 0]
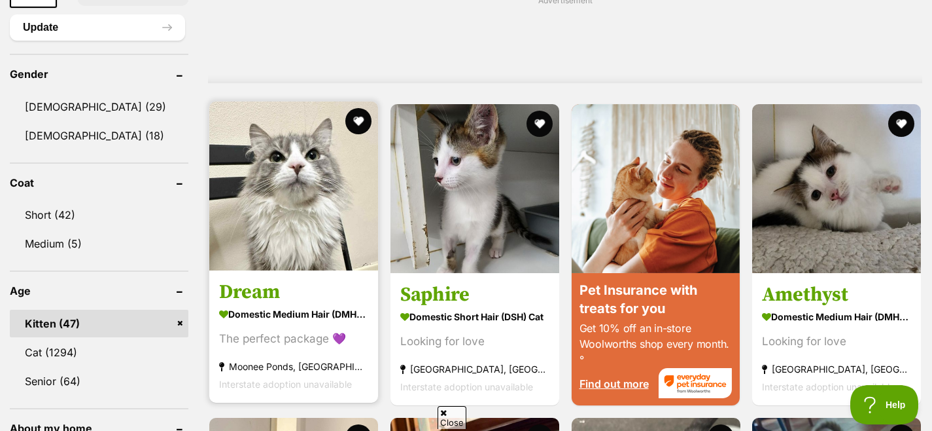
click at [303, 230] on img at bounding box center [293, 185] width 169 height 169
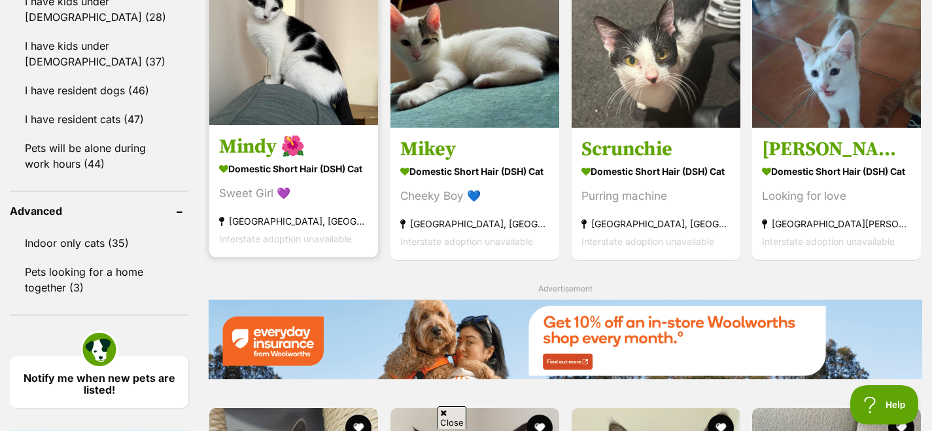
scroll to position [1908, 0]
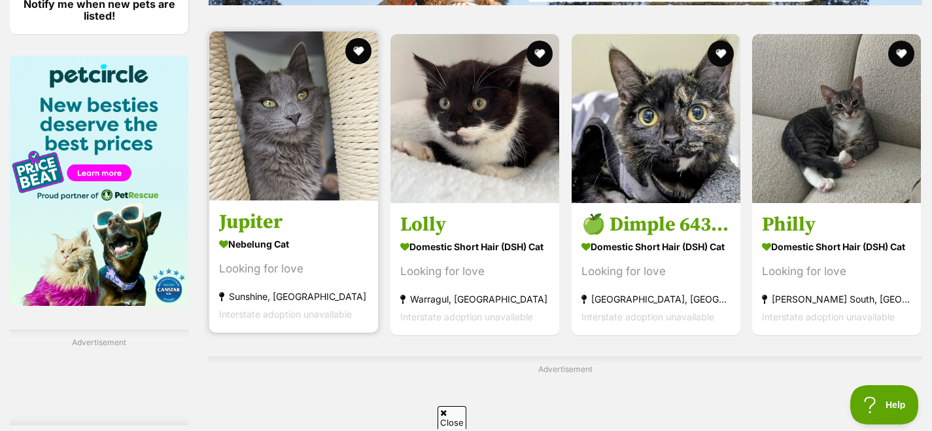
click at [257, 169] on img at bounding box center [293, 115] width 169 height 169
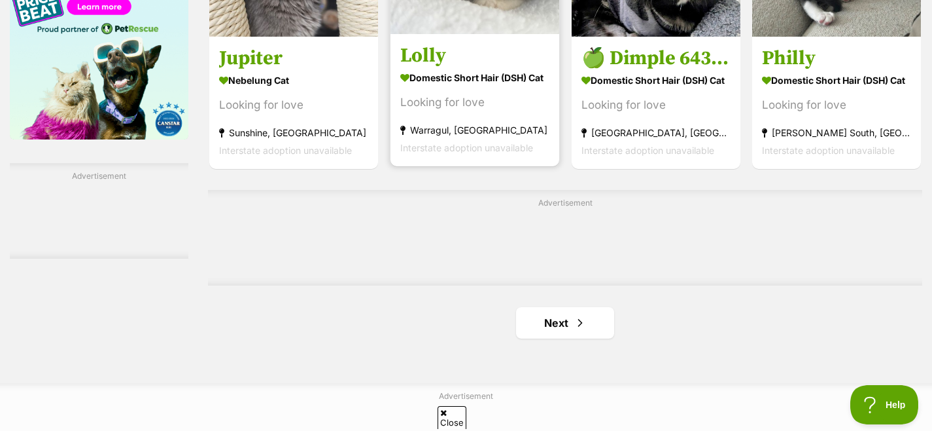
scroll to position [2224, 0]
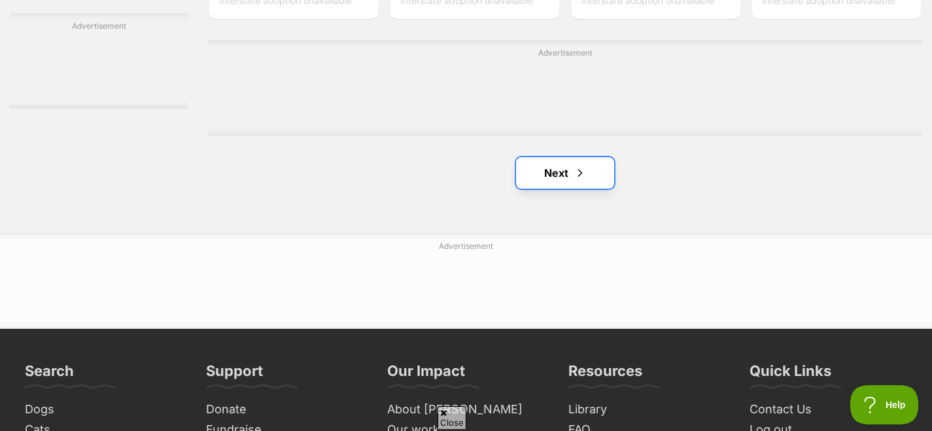
click at [590, 172] on link "Next" at bounding box center [565, 172] width 98 height 31
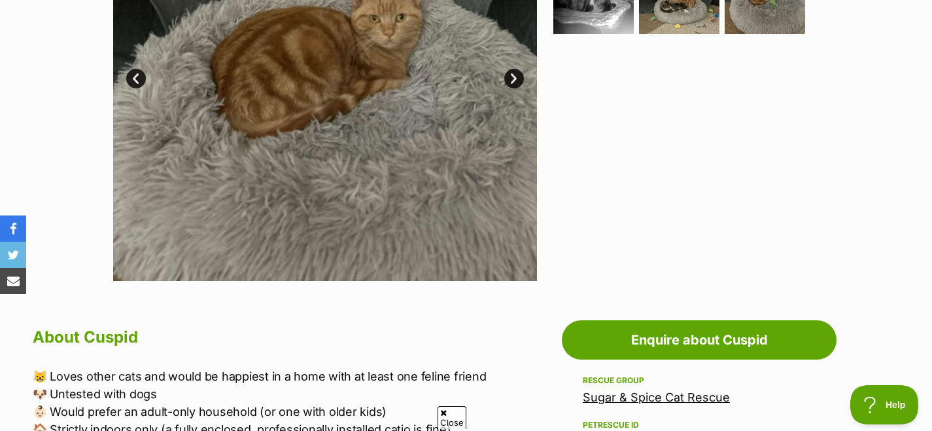
scroll to position [705, 0]
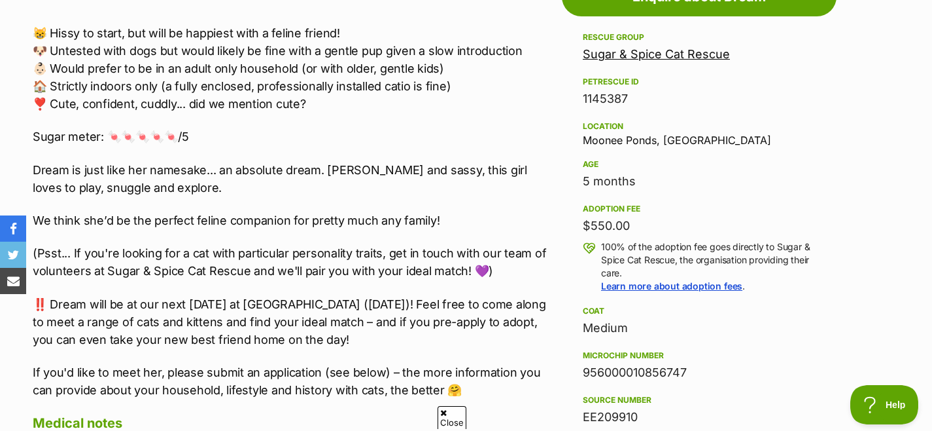
scroll to position [760, 0]
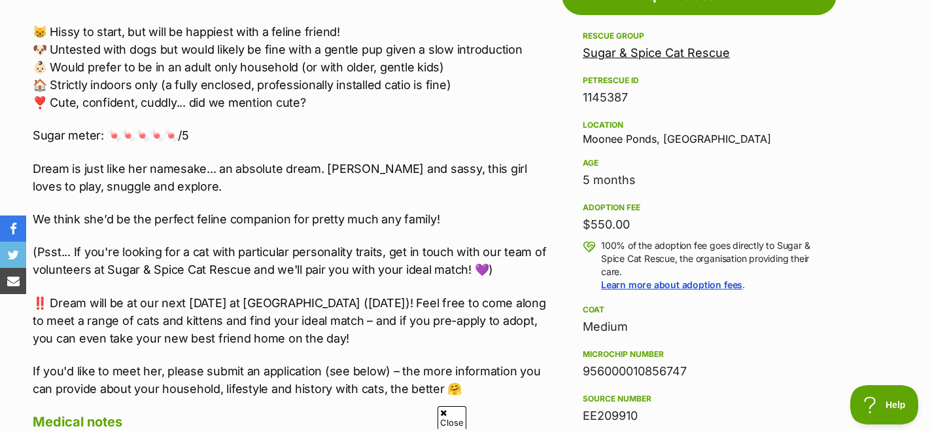
click at [251, 349] on div "😸 Hissy to start, but will be happiest with a feline friend! 🐶 Untested with do…" at bounding box center [294, 210] width 523 height 374
click at [251, 328] on p "‼️ Dream will be at our next [DATE] at [GEOGRAPHIC_DATA] ([DATE])! Feel free to…" at bounding box center [294, 320] width 523 height 53
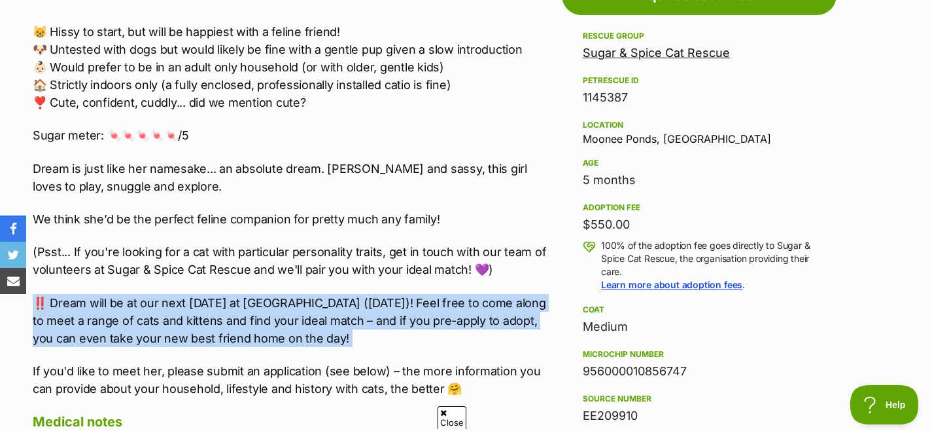
click at [251, 328] on p "‼️ Dream will be at our next [DATE] at [GEOGRAPHIC_DATA] ([DATE])! Feel free to…" at bounding box center [294, 320] width 523 height 53
click at [259, 334] on p "‼️ Dream will be at our next [DATE] at [GEOGRAPHIC_DATA] ([DATE])! Feel free to…" at bounding box center [294, 320] width 523 height 53
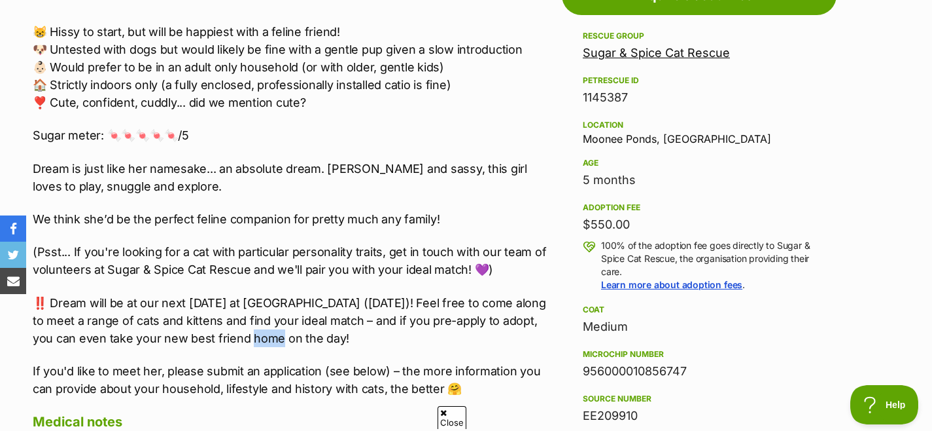
click at [259, 334] on p "‼️ Dream will be at our next [DATE] at [GEOGRAPHIC_DATA] ([DATE])! Feel free to…" at bounding box center [294, 320] width 523 height 53
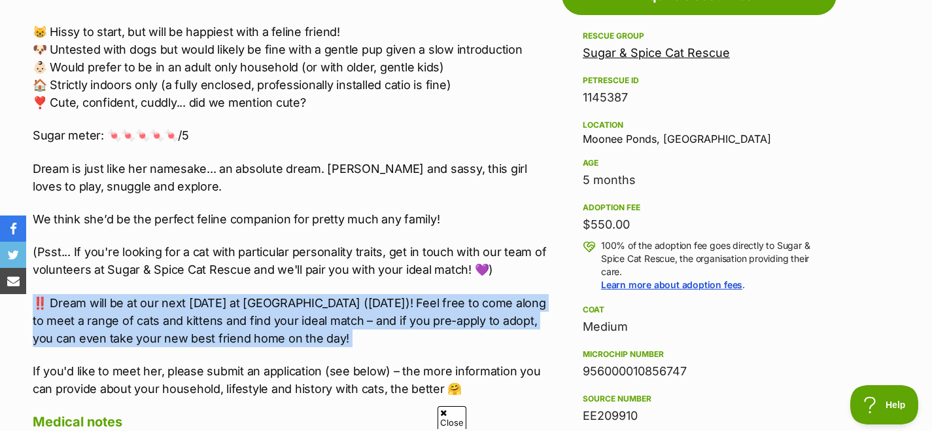
click at [259, 334] on p "‼️ Dream will be at our next adoption day at Pet O Maribyrnong (Saturday 18th O…" at bounding box center [294, 320] width 523 height 53
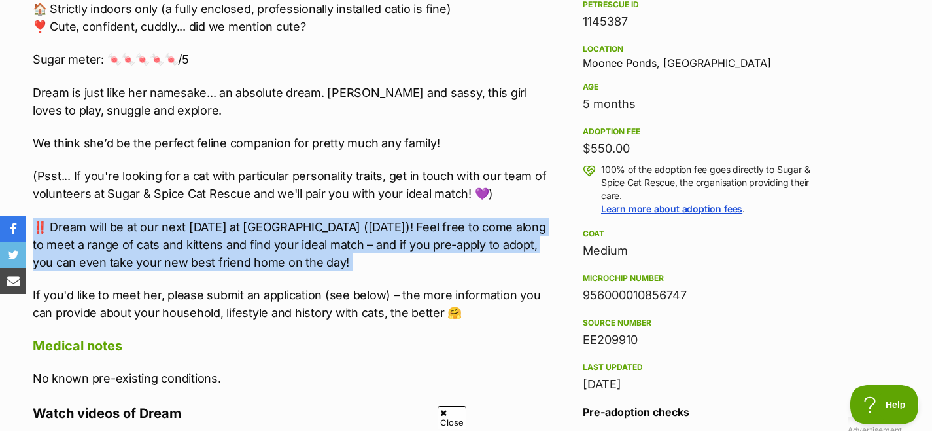
scroll to position [753, 0]
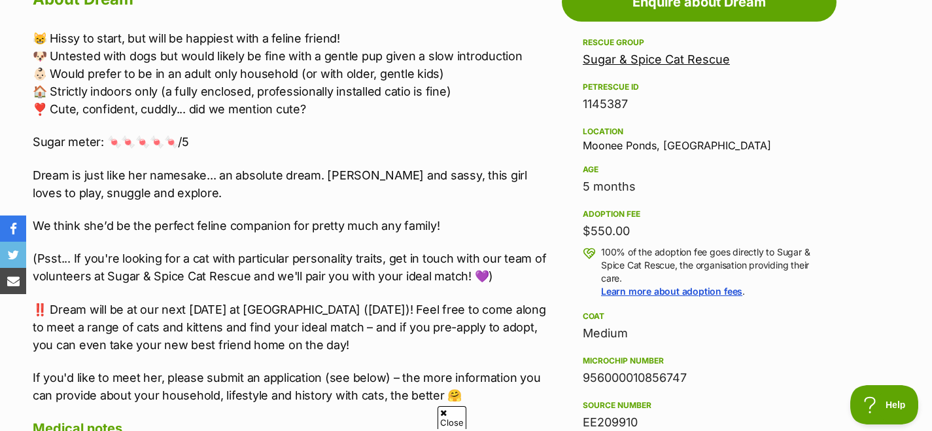
click at [301, 261] on p "(Psst... If you're looking for a cat with particular personality traits, get in…" at bounding box center [294, 266] width 523 height 35
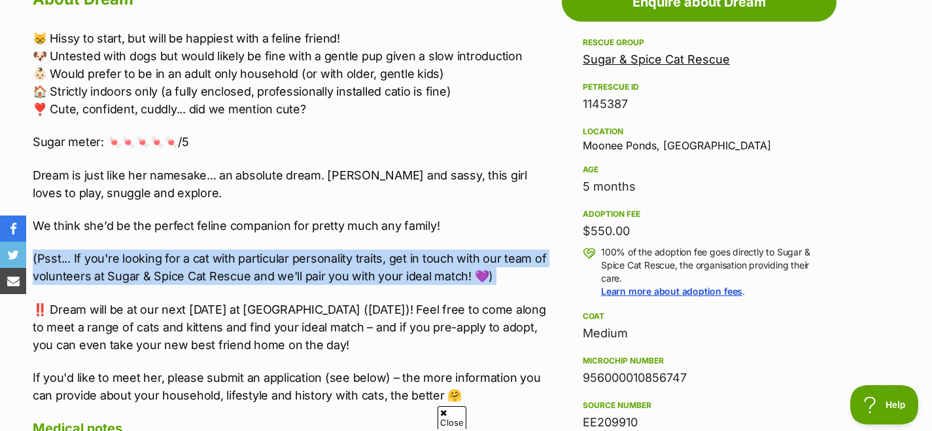
click at [301, 261] on p "(Psst... If you're looking for a cat with particular personality traits, get in…" at bounding box center [294, 266] width 523 height 35
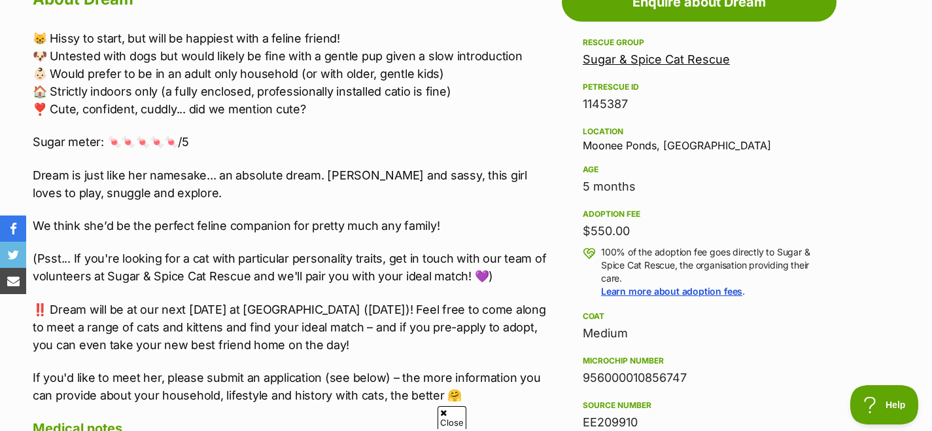
click at [325, 260] on p "(Psst... If you're looking for a cat with particular personality traits, get in…" at bounding box center [294, 266] width 523 height 35
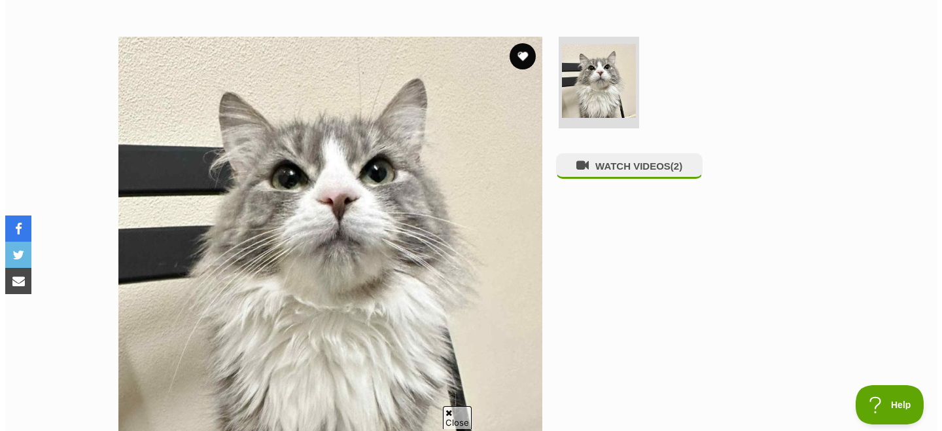
scroll to position [198, 0]
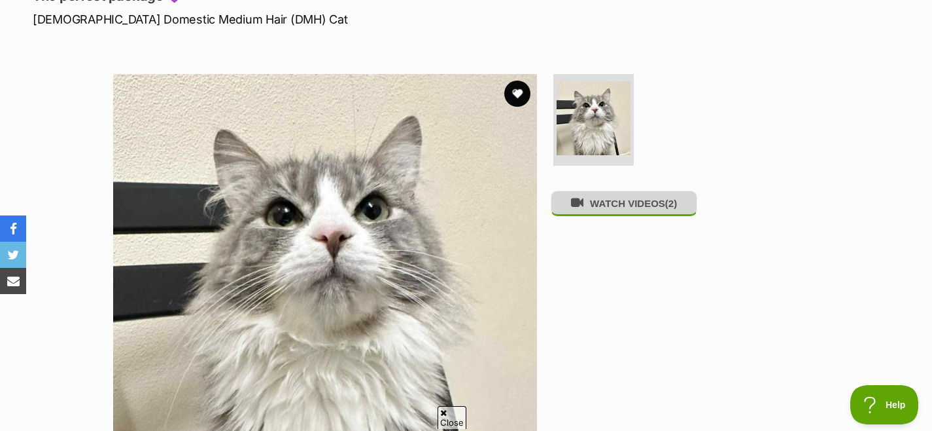
click at [607, 215] on button "WATCH VIDEOS (2)" at bounding box center [624, 203] width 147 height 26
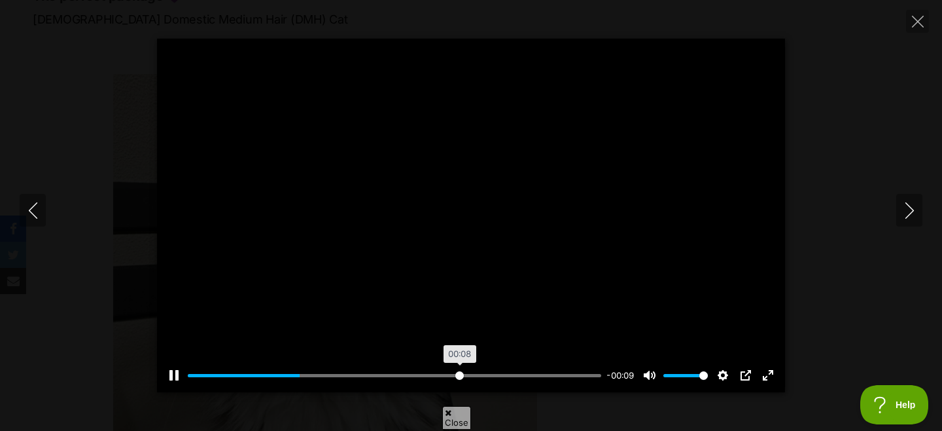
click at [459, 376] on input "Seek" at bounding box center [395, 375] width 414 height 12
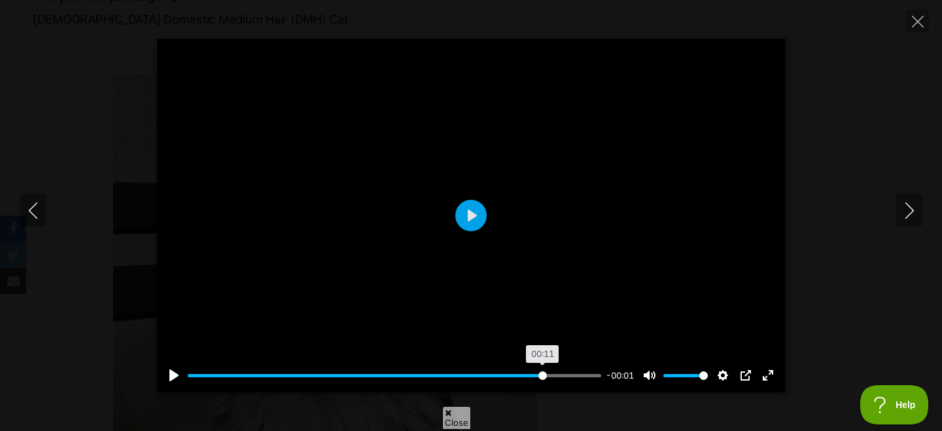
click at [541, 372] on input "Seek" at bounding box center [395, 375] width 414 height 12
type input "100"
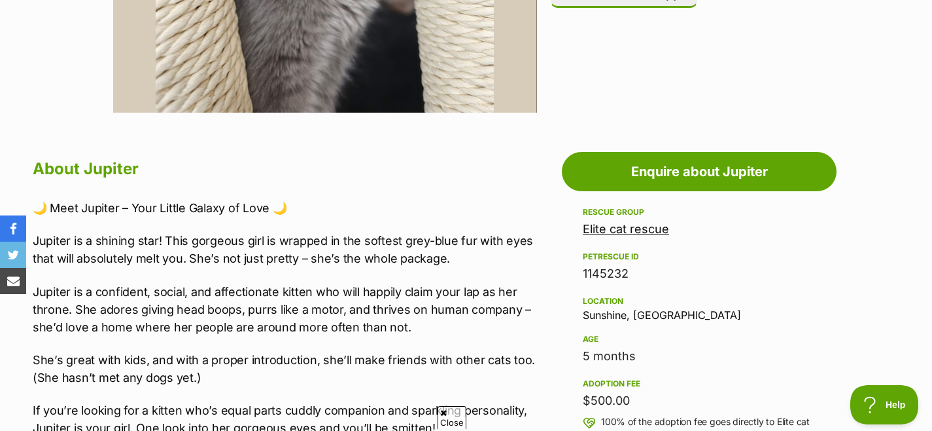
scroll to position [764, 0]
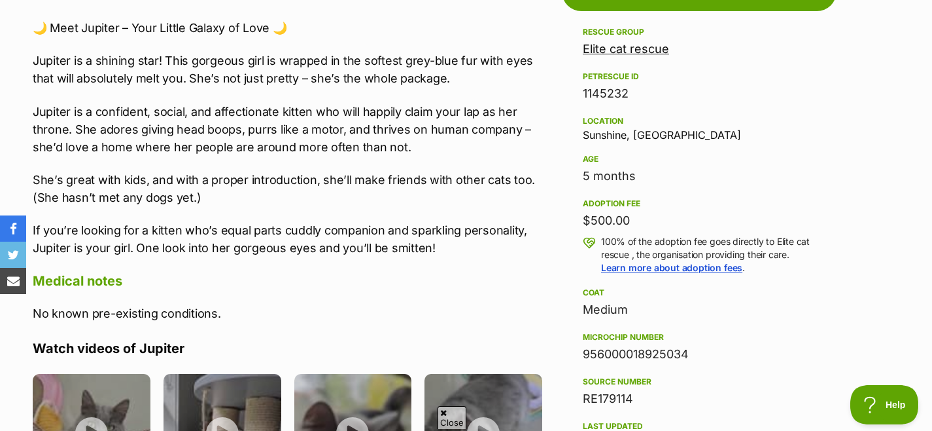
click at [339, 77] on p "Jupiter is a shining star! This gorgeous girl is wrapped in the softest grey-bl…" at bounding box center [294, 69] width 523 height 35
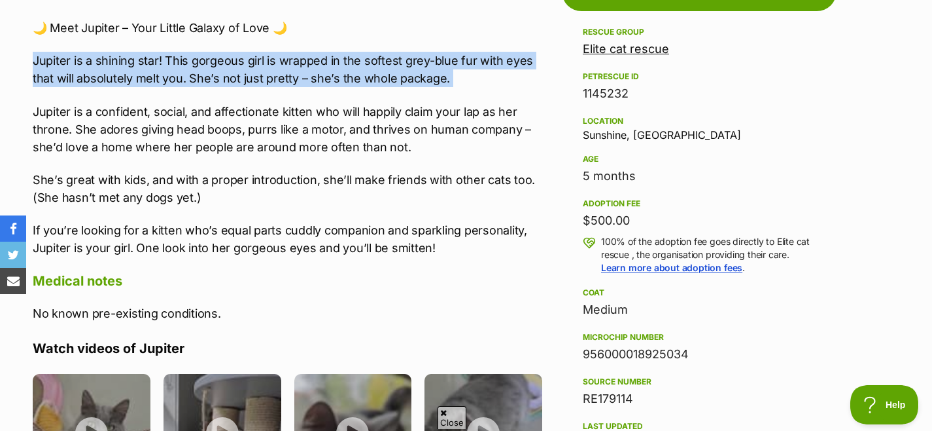
click at [339, 77] on p "Jupiter is a shining star! This gorgeous girl is wrapped in the softest grey-bl…" at bounding box center [294, 69] width 523 height 35
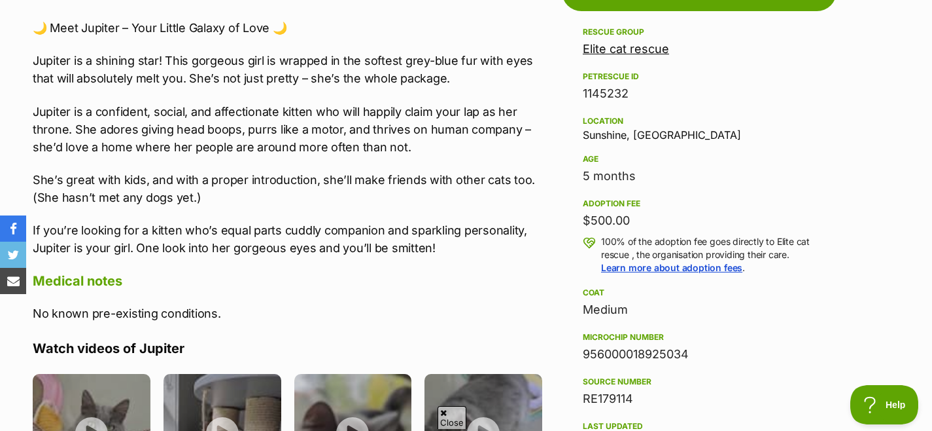
click at [300, 124] on p "Jupiter is a confident, social, and affectionate kitten who will happily claim …" at bounding box center [294, 129] width 523 height 53
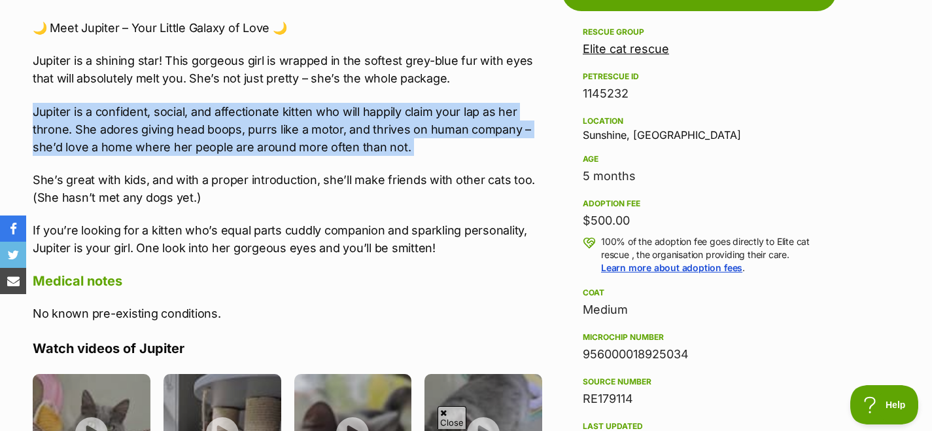
click at [300, 124] on p "Jupiter is a confident, social, and affectionate kitten who will happily claim …" at bounding box center [294, 129] width 523 height 53
click at [305, 124] on p "Jupiter is a confident, social, and affectionate kitten who will happily claim …" at bounding box center [294, 129] width 523 height 53
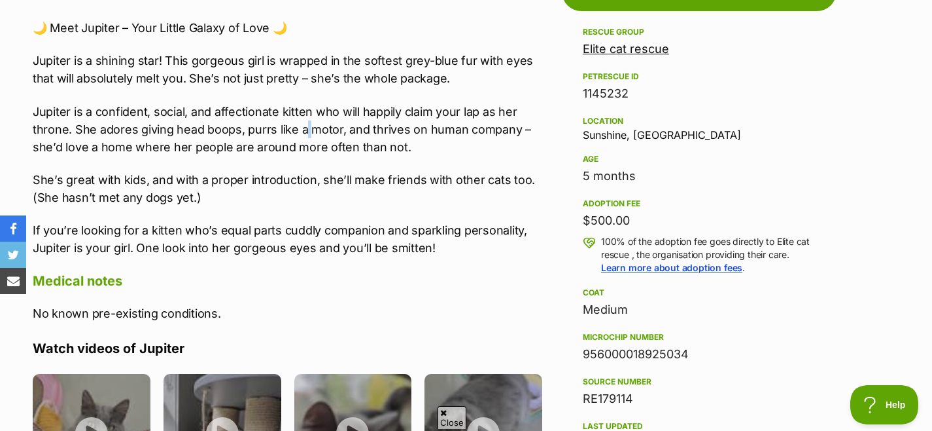
click at [305, 124] on p "Jupiter is a confident, social, and affectionate kitten who will happily claim …" at bounding box center [294, 129] width 523 height 53
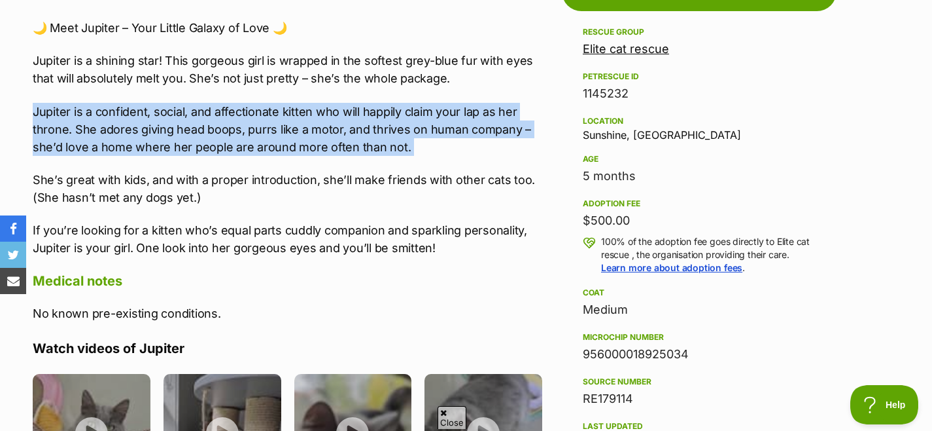
click at [305, 124] on p "Jupiter is a confident, social, and affectionate kitten who will happily claim …" at bounding box center [294, 129] width 523 height 53
click at [291, 147] on p "Jupiter is a confident, social, and affectionate kitten who will happily claim …" at bounding box center [294, 129] width 523 height 53
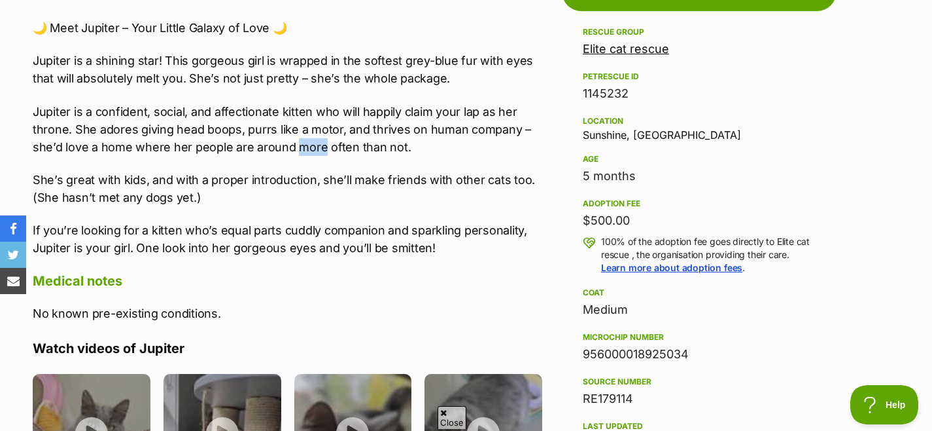
click at [291, 147] on p "Jupiter is a confident, social, and affectionate kitten who will happily claim …" at bounding box center [294, 129] width 523 height 53
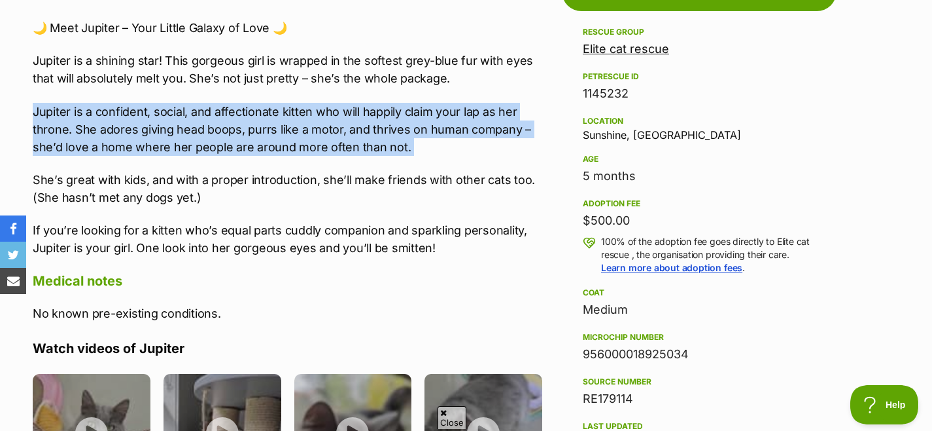
click at [291, 147] on p "Jupiter is a confident, social, and affectionate kitten who will happily claim …" at bounding box center [294, 129] width 523 height 53
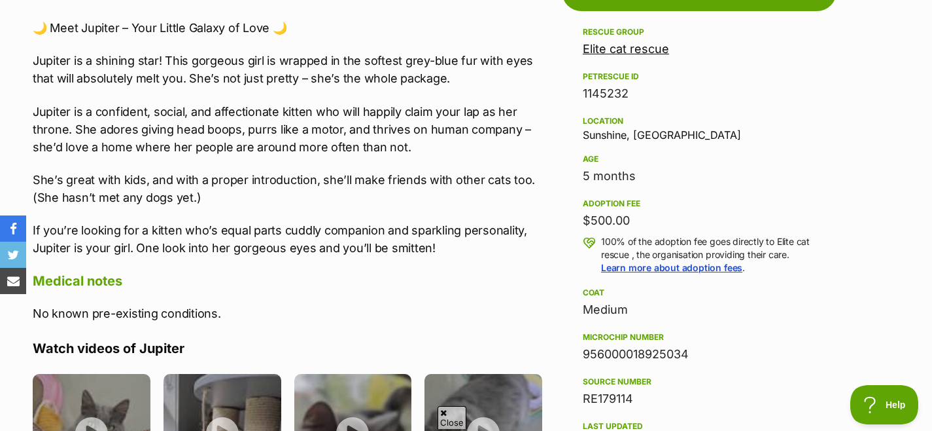
click at [257, 186] on p "She’s great with kids, and with a proper introduction, she’ll make friends with…" at bounding box center [294, 188] width 523 height 35
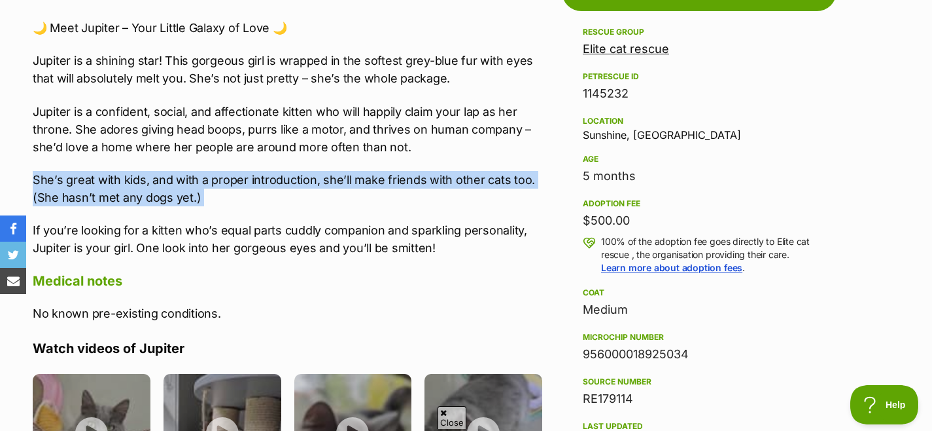
click at [257, 186] on p "She’s great with kids, and with a proper introduction, she’ll make friends with…" at bounding box center [294, 188] width 523 height 35
click at [271, 186] on p "She’s great with kids, and with a proper introduction, she’ll make friends with…" at bounding box center [294, 188] width 523 height 35
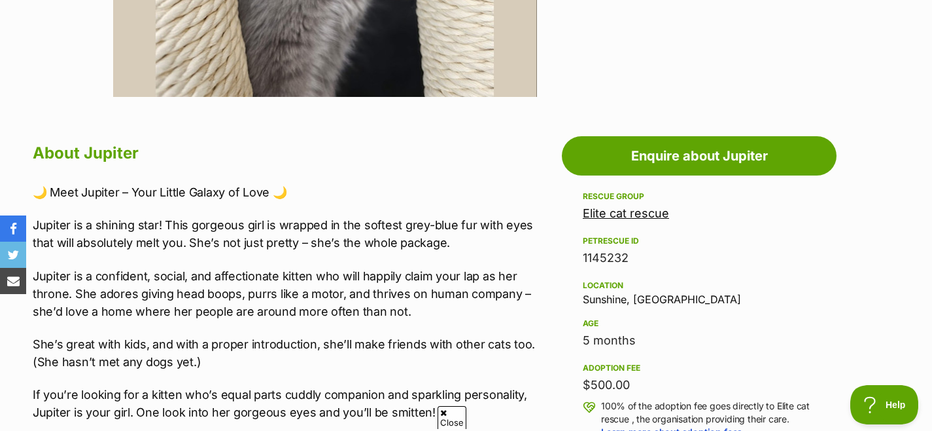
scroll to position [429, 0]
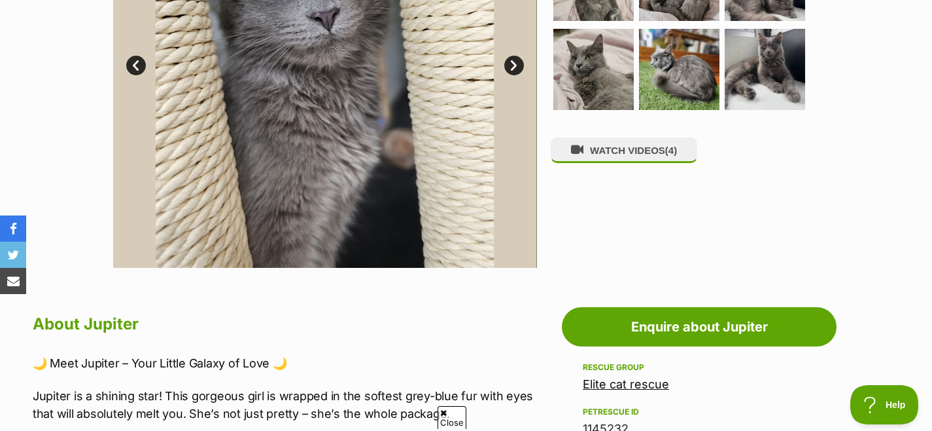
click at [516, 69] on link "Next" at bounding box center [515, 66] width 20 height 20
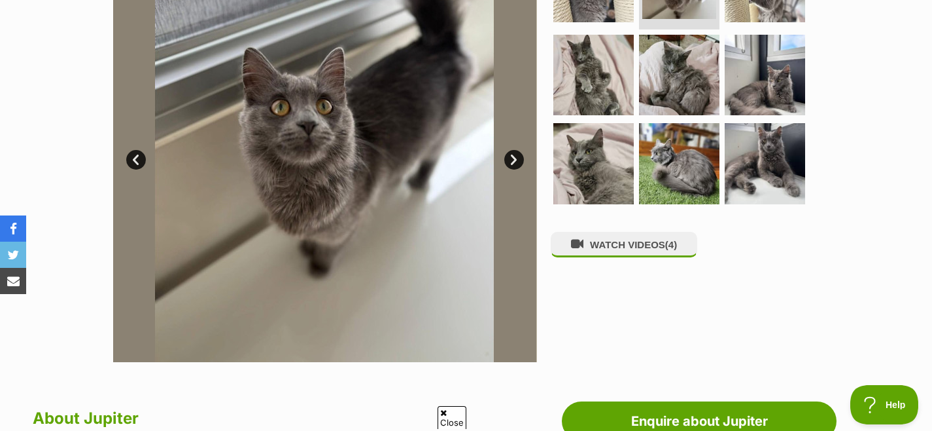
scroll to position [331, 0]
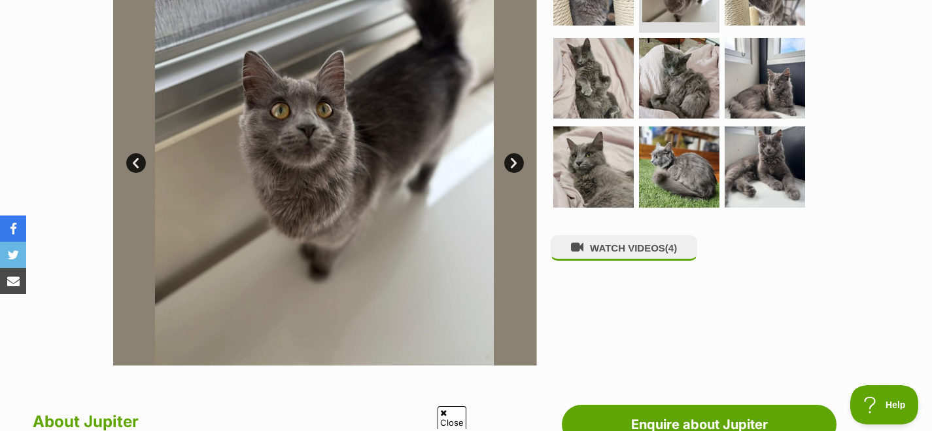
click at [507, 168] on link "Next" at bounding box center [515, 163] width 20 height 20
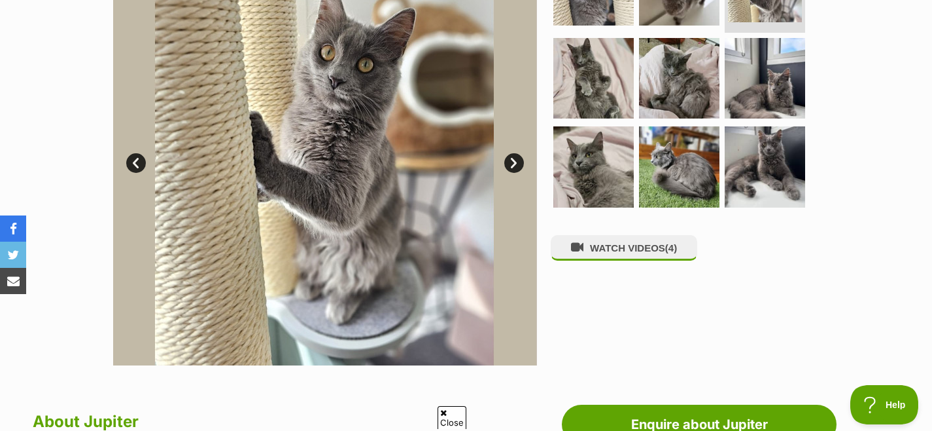
click at [507, 168] on link "Next" at bounding box center [515, 163] width 20 height 20
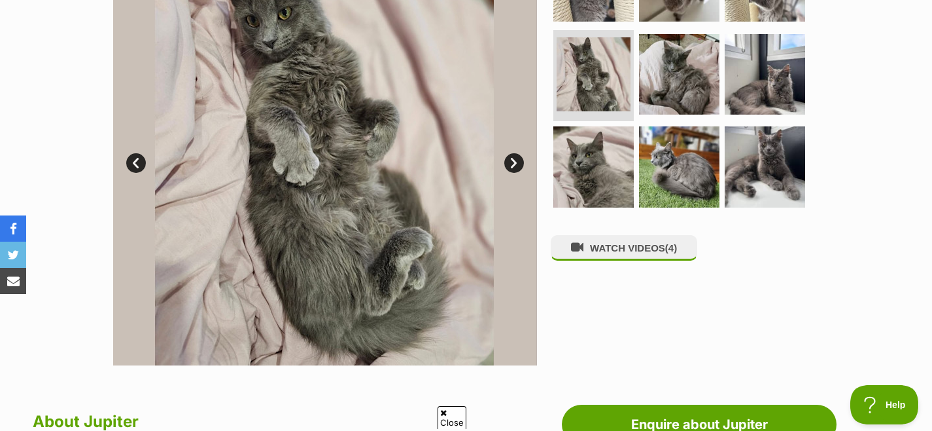
click at [507, 168] on link "Next" at bounding box center [515, 163] width 20 height 20
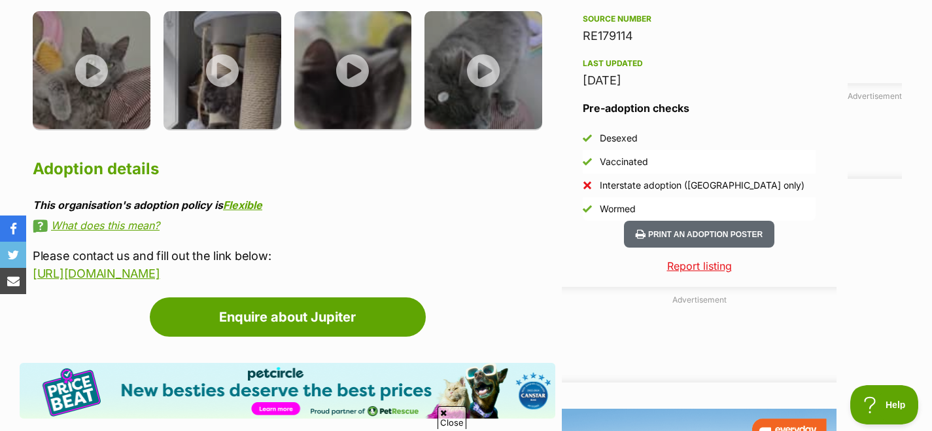
scroll to position [1301, 0]
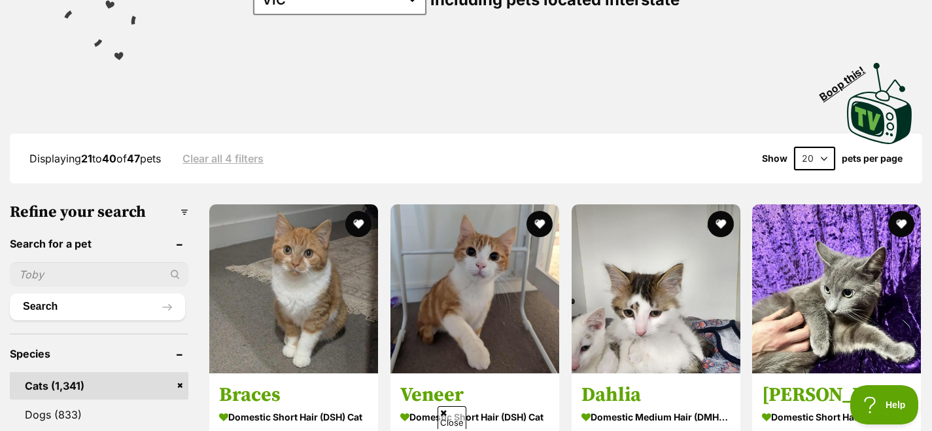
scroll to position [404, 0]
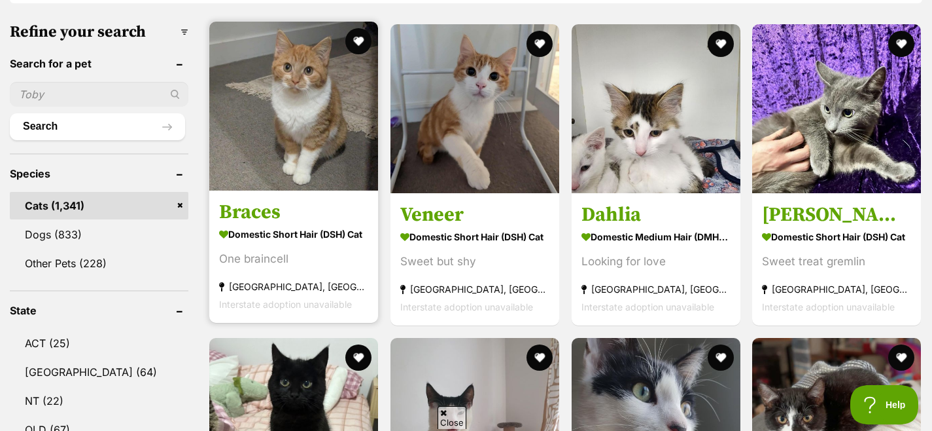
click at [305, 154] on img at bounding box center [293, 106] width 169 height 169
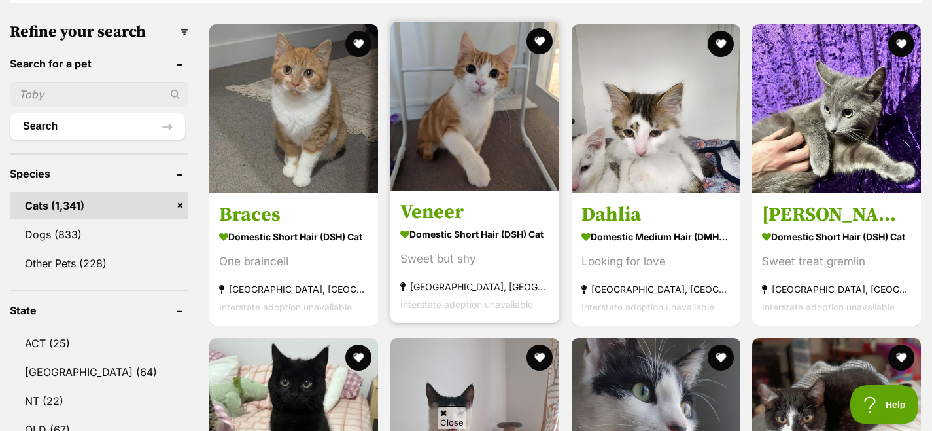
click at [494, 144] on img at bounding box center [475, 106] width 169 height 169
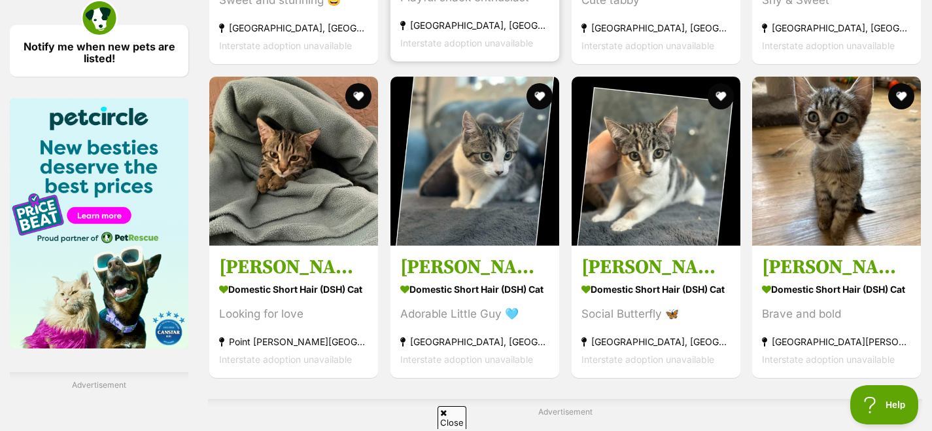
scroll to position [1868, 0]
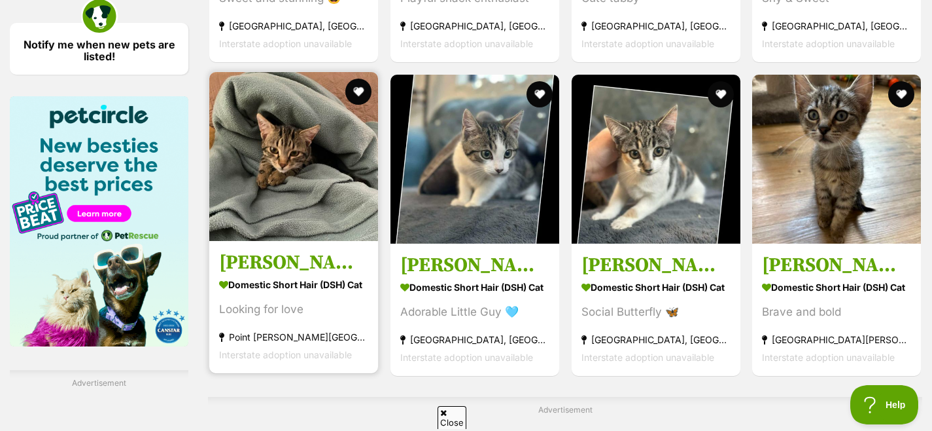
click at [320, 179] on img at bounding box center [293, 156] width 169 height 169
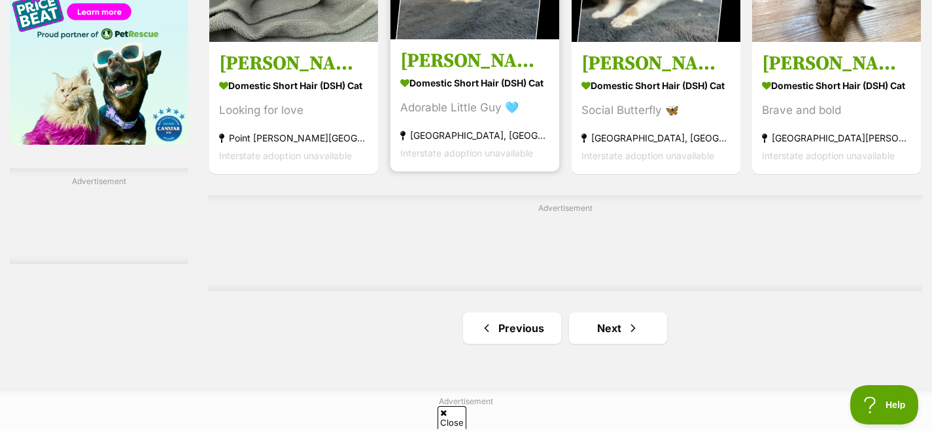
scroll to position [2205, 0]
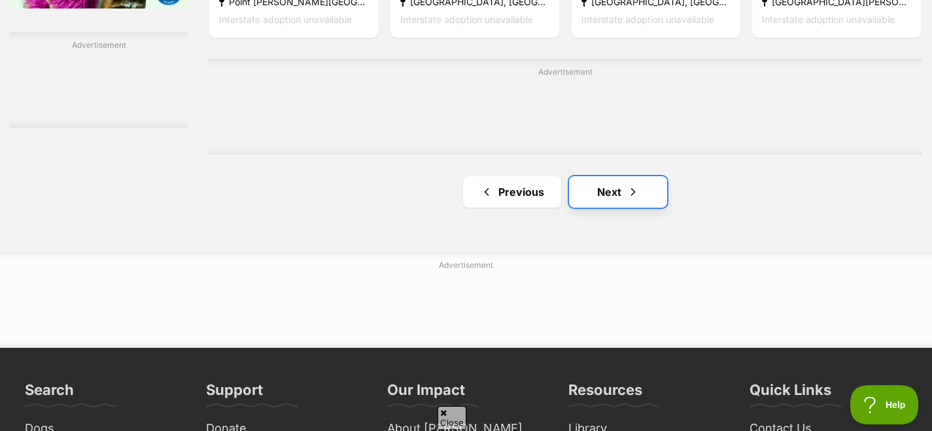
click at [604, 192] on link "Next" at bounding box center [618, 191] width 98 height 31
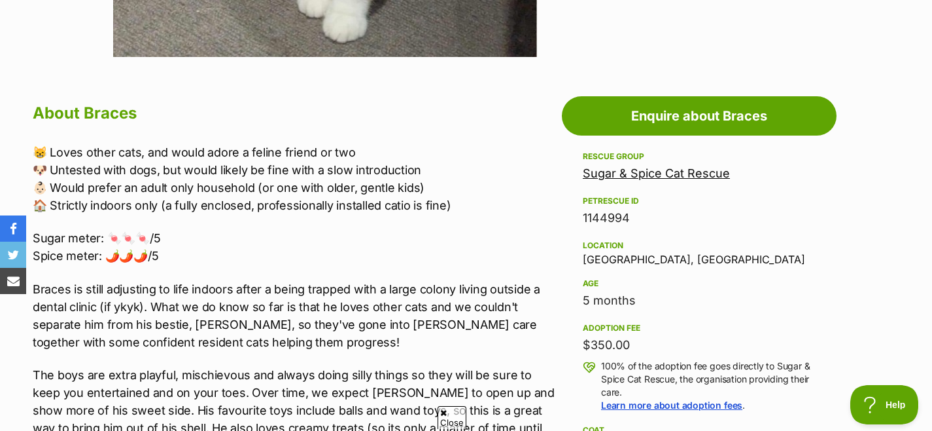
scroll to position [766, 0]
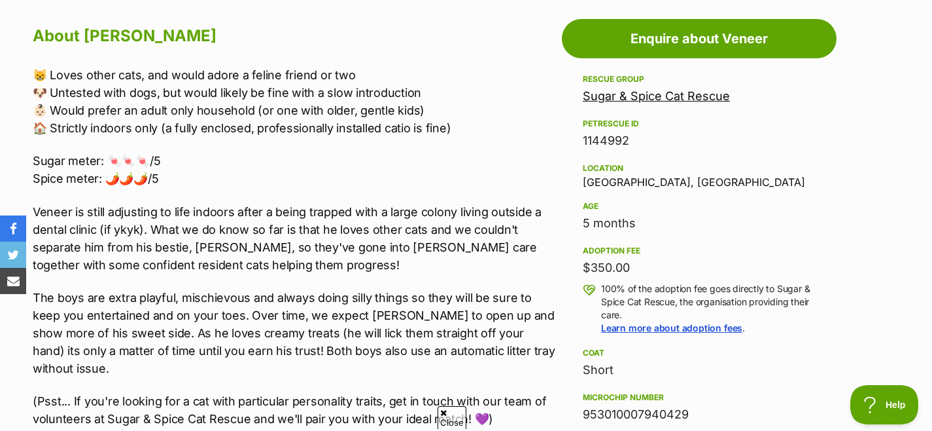
scroll to position [813, 0]
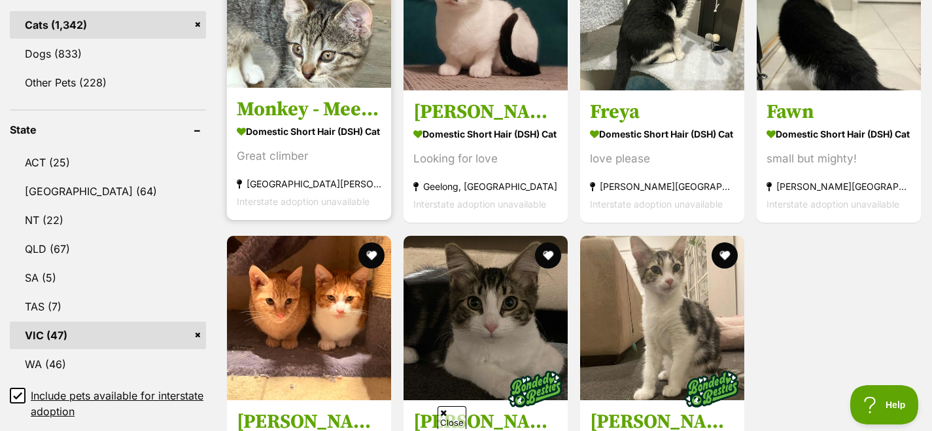
scroll to position [720, 0]
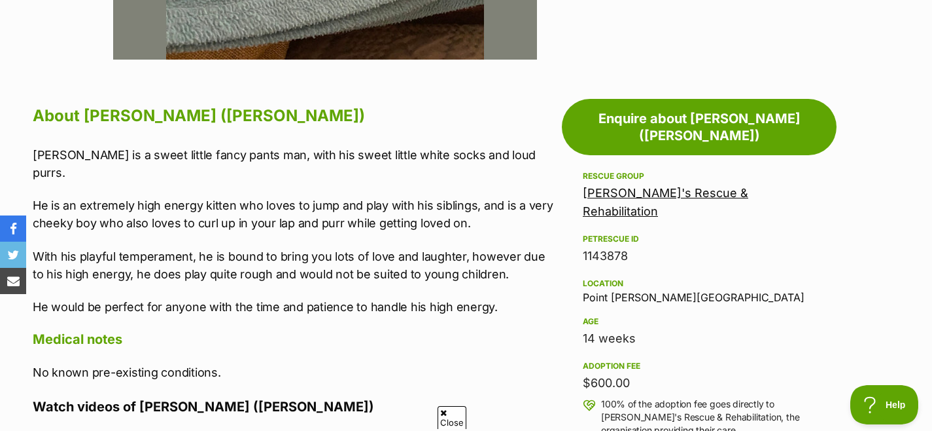
scroll to position [637, 0]
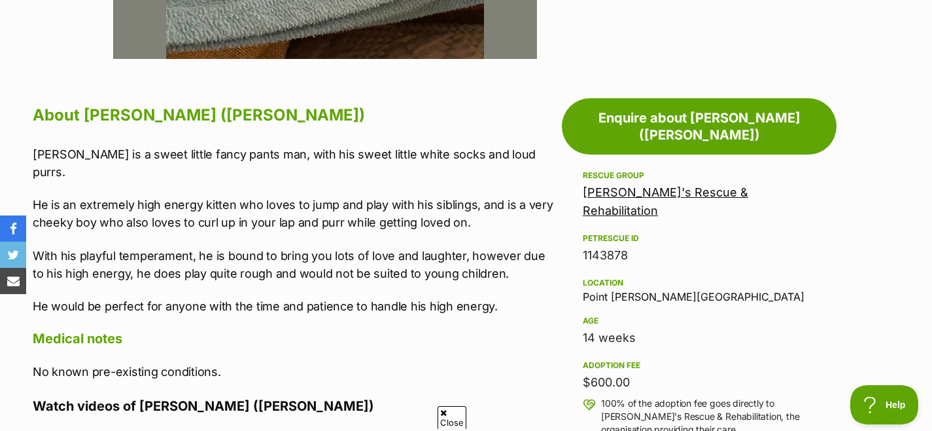
click at [397, 263] on p "With his playful temperament, he is bound to bring you lots of love and laughte…" at bounding box center [294, 264] width 523 height 35
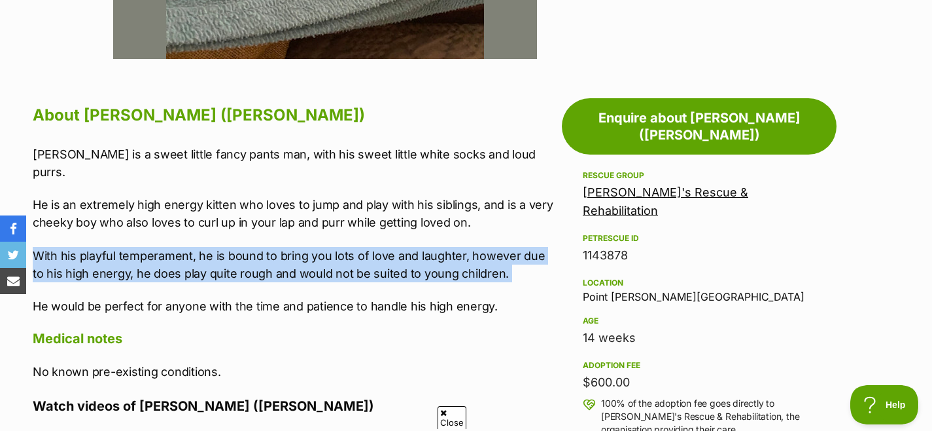
click at [397, 263] on p "With his playful temperament, he is bound to bring you lots of love and laughte…" at bounding box center [294, 264] width 523 height 35
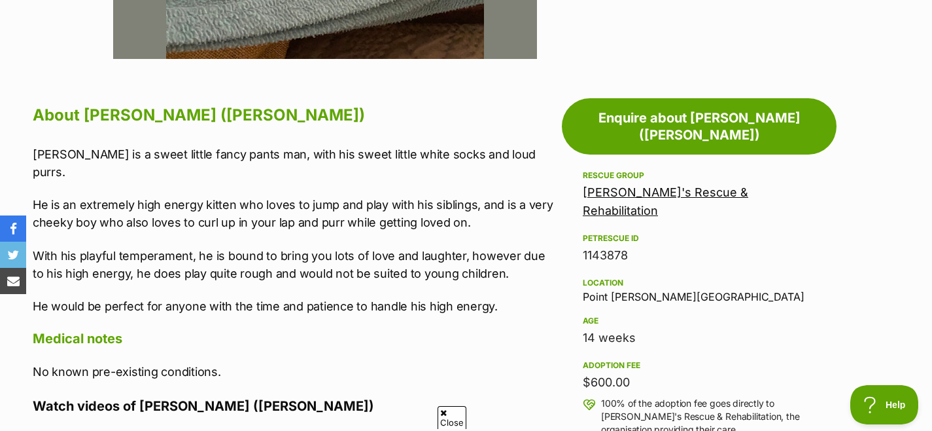
click at [395, 297] on p "He would be perfect for anyone with the time and patience to handle his high en…" at bounding box center [294, 306] width 523 height 18
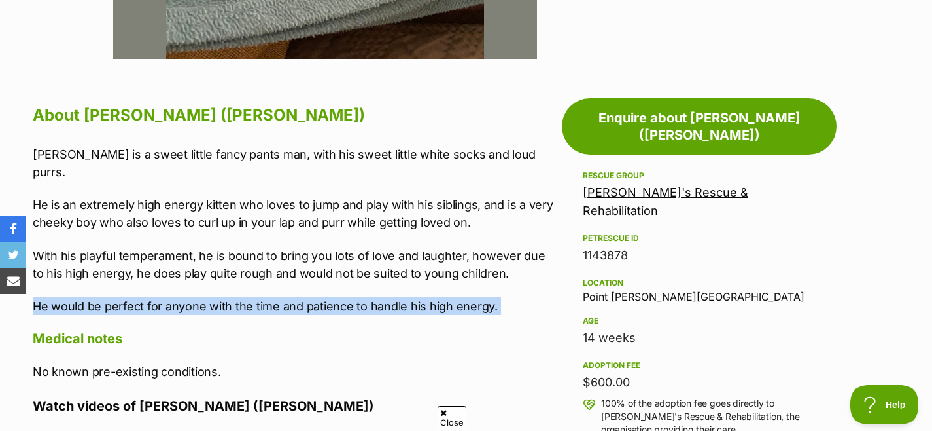
click at [395, 297] on p "He would be perfect for anyone with the time and patience to handle his high en…" at bounding box center [294, 306] width 523 height 18
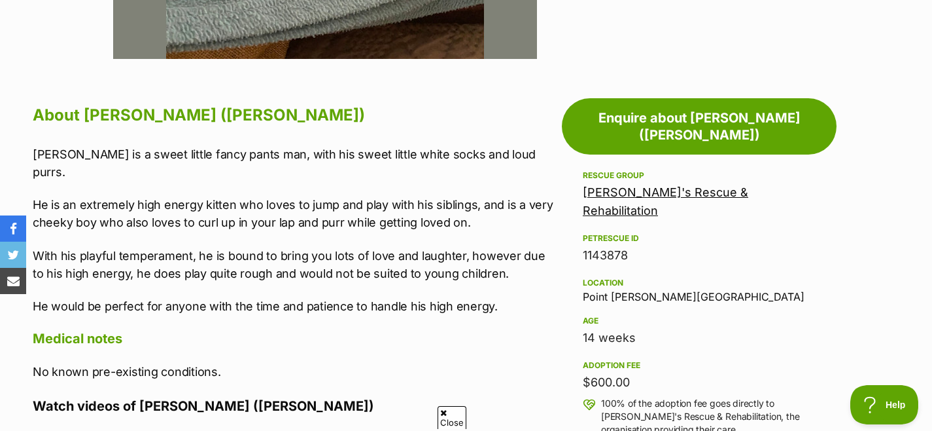
click at [402, 297] on p "He would be perfect for anyone with the time and patience to handle his high en…" at bounding box center [294, 306] width 523 height 18
